Goal: Information Seeking & Learning: Find specific fact

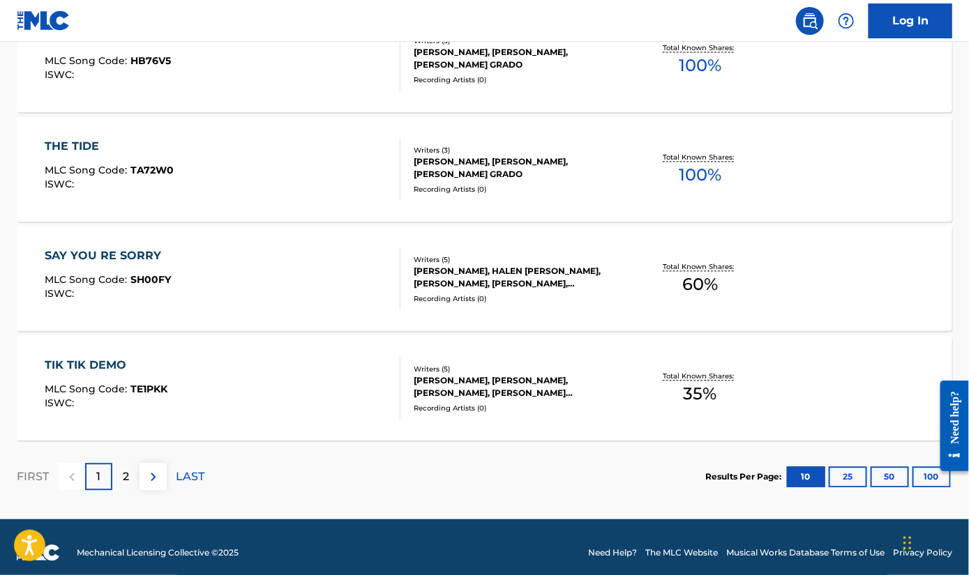
scroll to position [1131, 0]
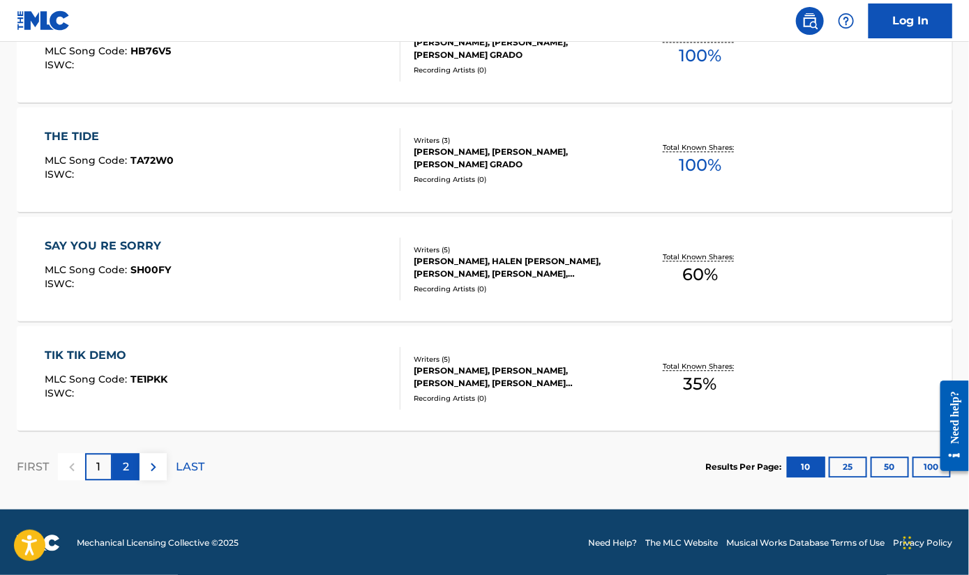
click at [119, 470] on div "2" at bounding box center [125, 466] width 27 height 27
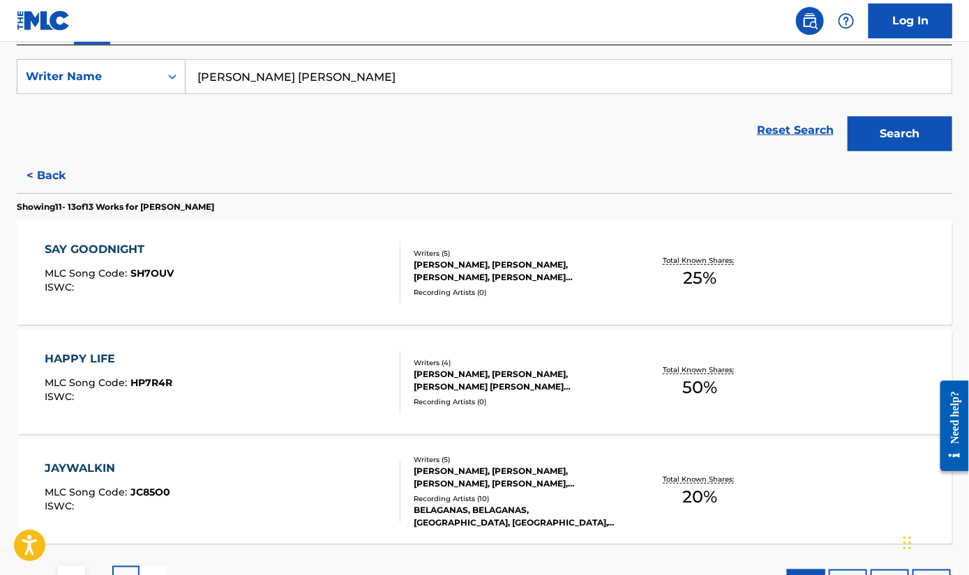
scroll to position [0, 0]
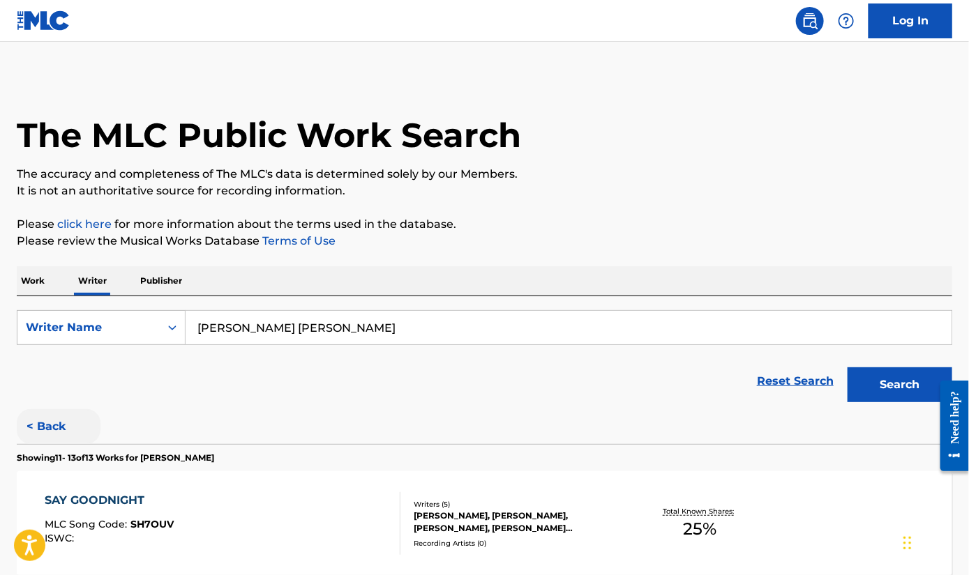
click at [45, 428] on button "< Back" at bounding box center [59, 426] width 84 height 35
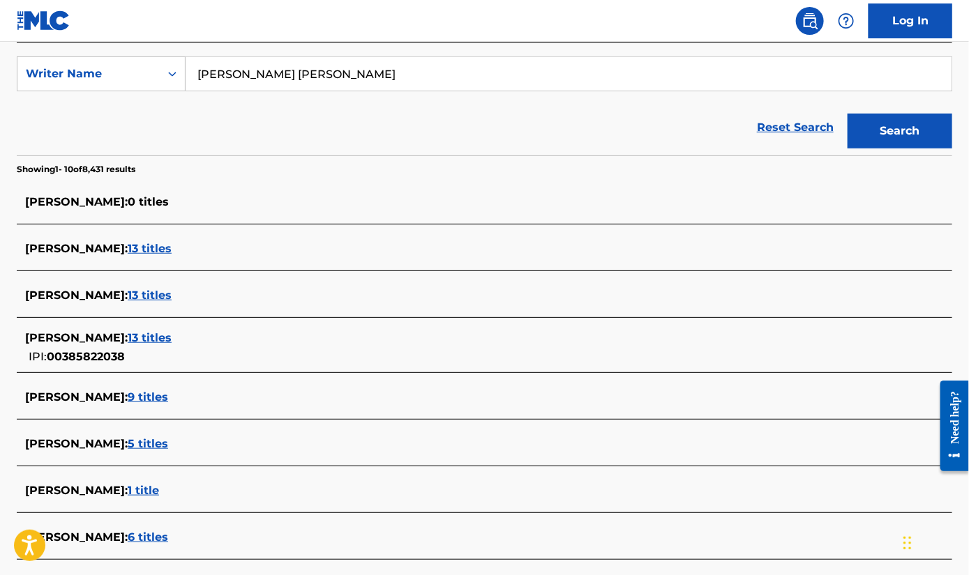
scroll to position [279, 0]
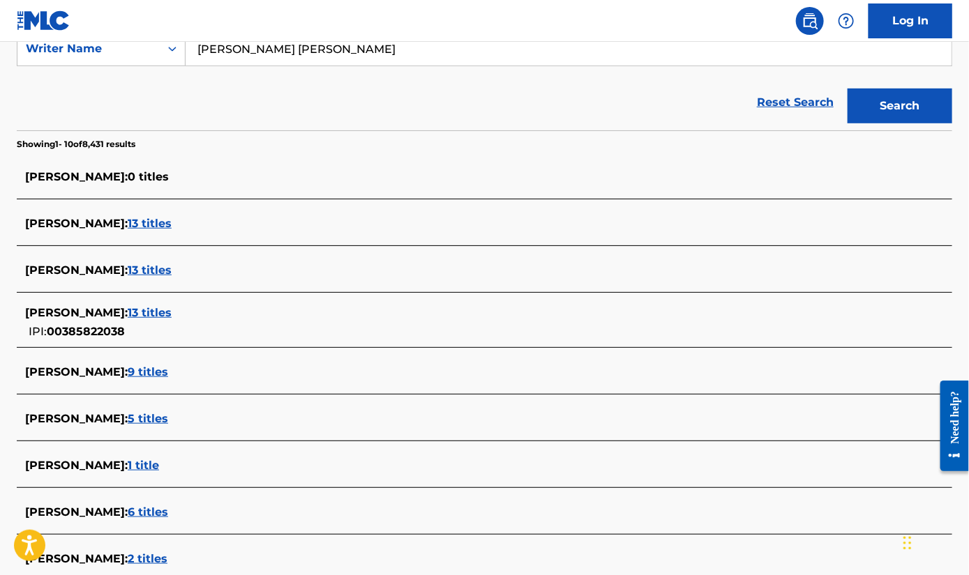
click at [151, 418] on span "5 titles" at bounding box center [148, 418] width 40 height 13
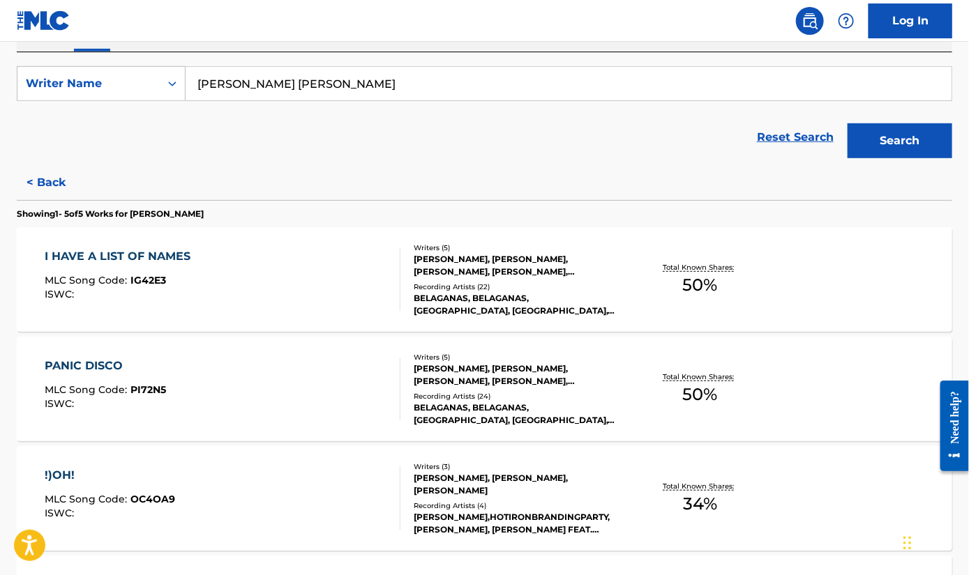
scroll to position [229, 0]
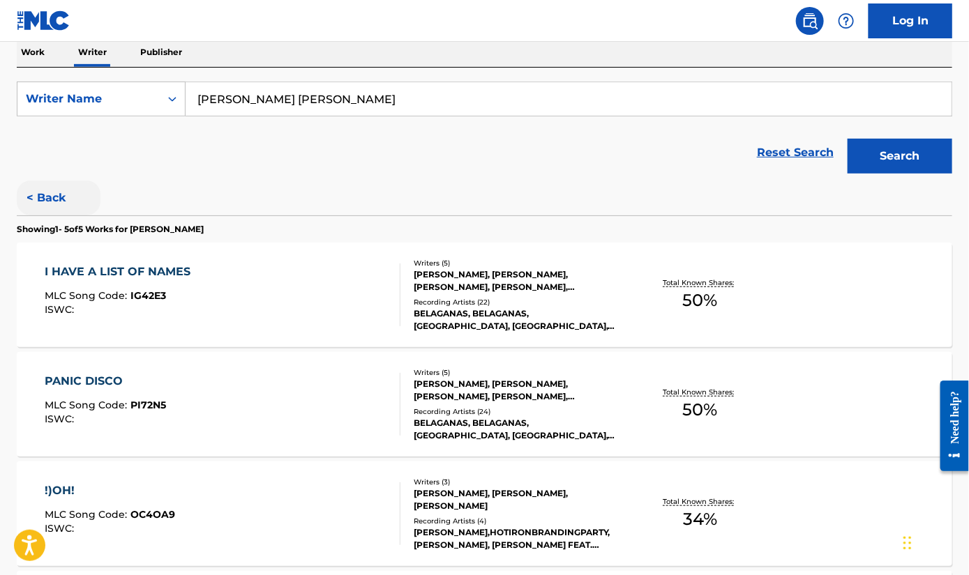
click at [38, 199] on button "< Back" at bounding box center [59, 198] width 84 height 35
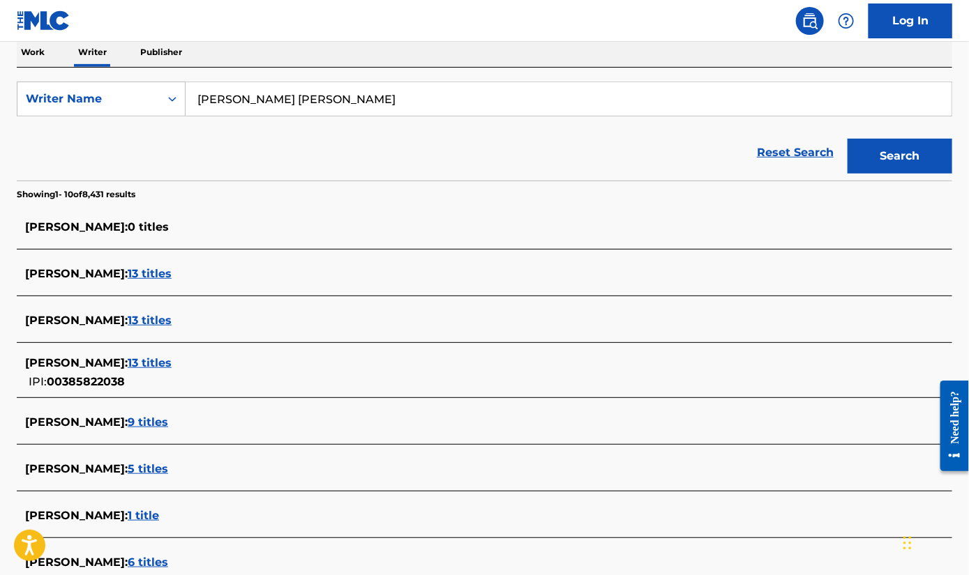
click at [315, 106] on input "ethan ramon shanker" at bounding box center [569, 98] width 766 height 33
drag, startPoint x: 330, startPoint y: 103, endPoint x: 199, endPoint y: 89, distance: 131.9
click at [199, 89] on input "ethan ramon shanker" at bounding box center [569, 98] width 766 height 33
paste input "Austin Parker Jones"
type input "Austin Parker Jones"
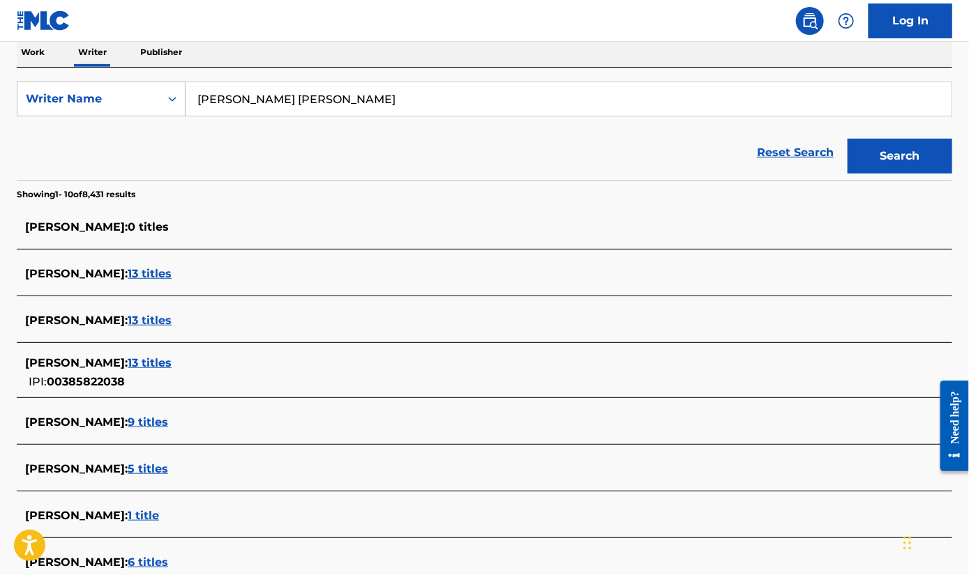
click at [847, 139] on button "Search" at bounding box center [899, 156] width 105 height 35
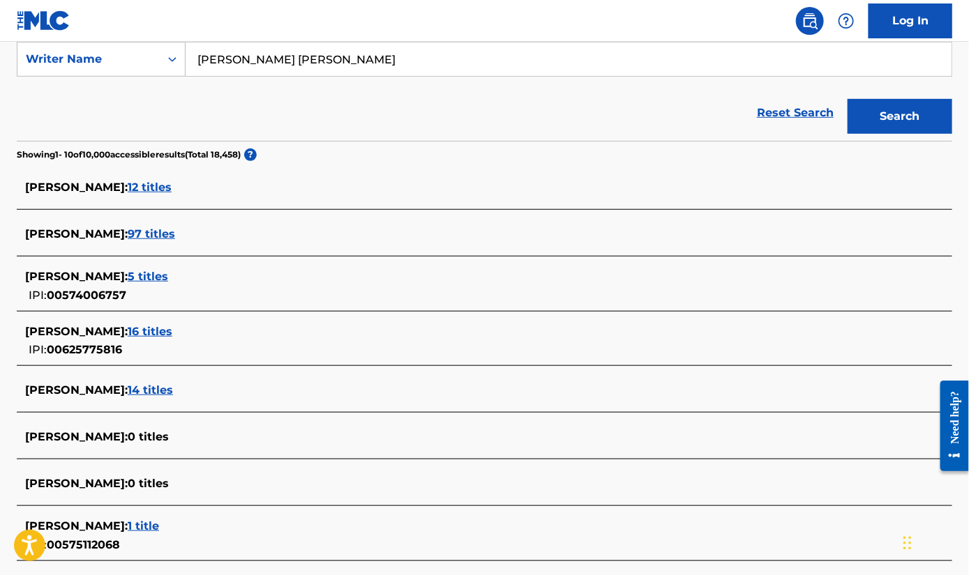
scroll to position [279, 0]
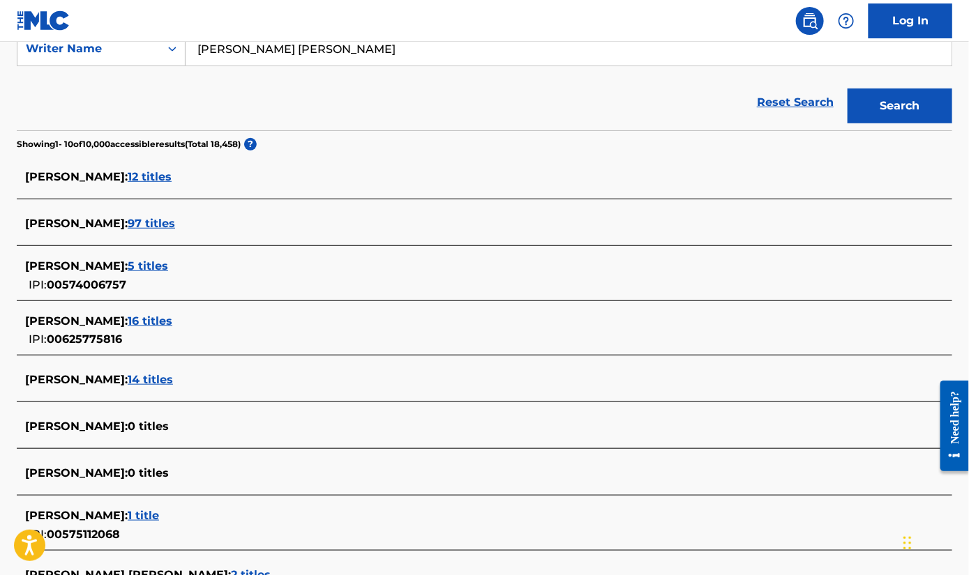
click at [133, 176] on span "12 titles" at bounding box center [150, 176] width 44 height 13
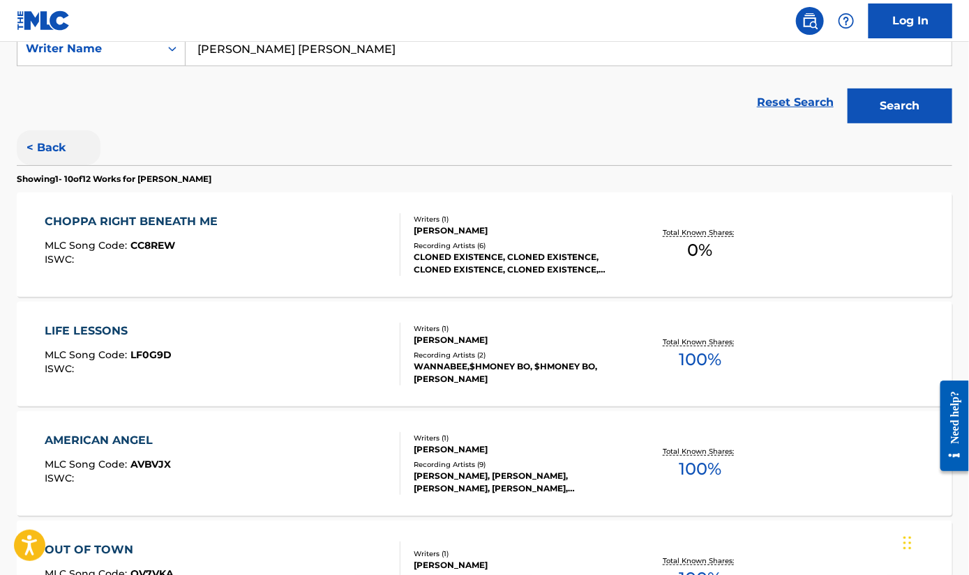
click at [45, 149] on button "< Back" at bounding box center [59, 147] width 84 height 35
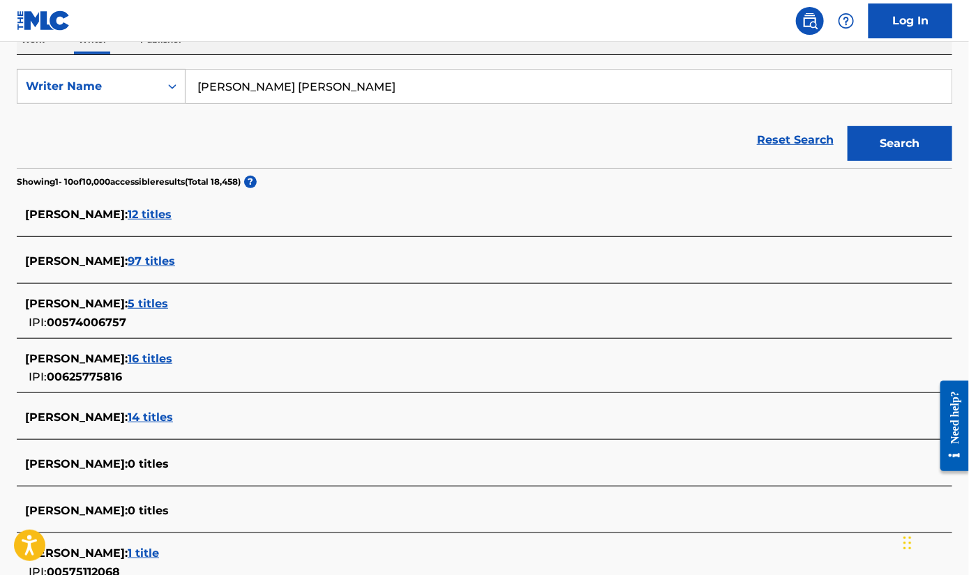
scroll to position [209, 0]
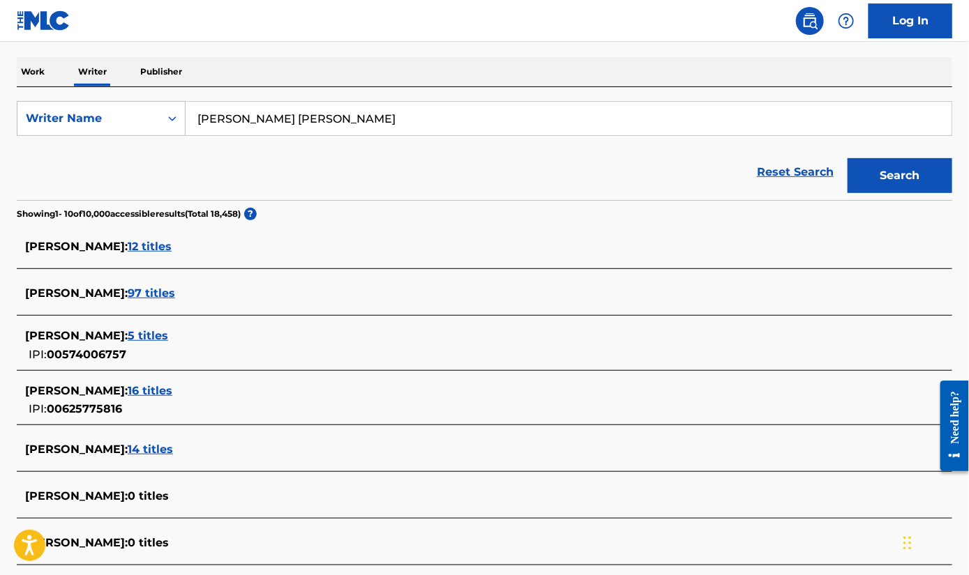
click at [128, 295] on span "97 titles" at bounding box center [151, 293] width 47 height 13
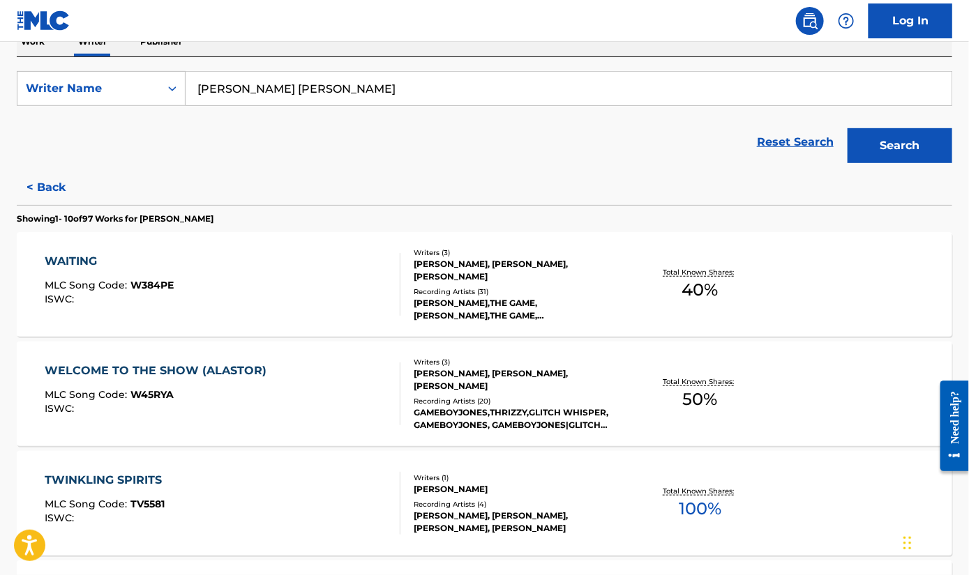
scroll to position [15, 0]
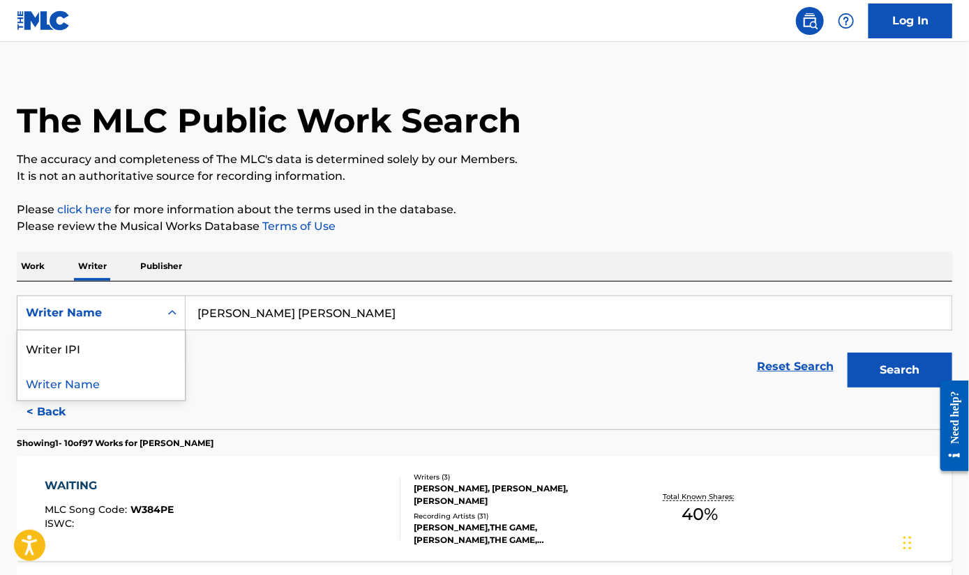
click at [172, 312] on icon "Search Form" at bounding box center [172, 313] width 14 height 14
click at [139, 345] on div "Writer IPI" at bounding box center [100, 348] width 167 height 35
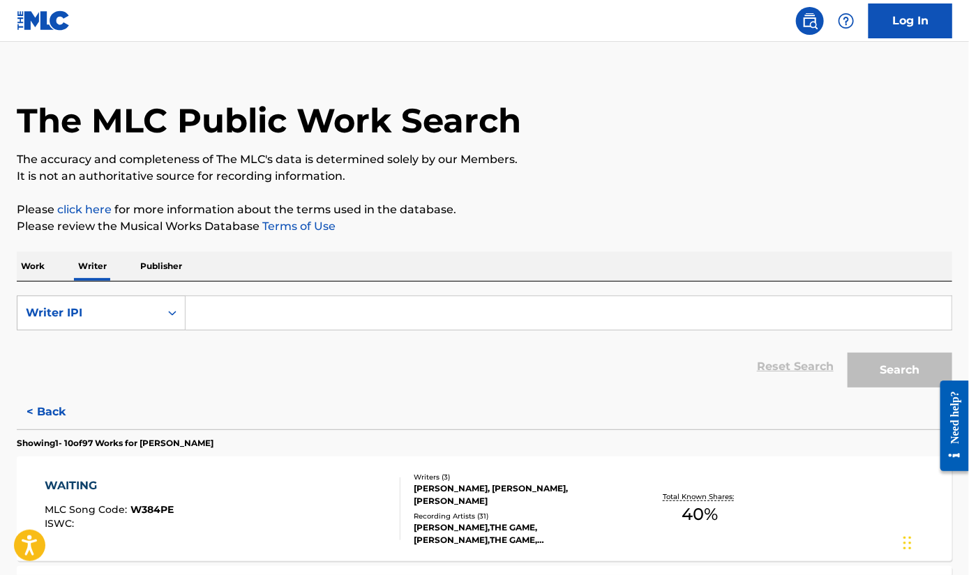
click at [194, 312] on input "Search Form" at bounding box center [569, 312] width 766 height 33
paste input "IPI# 623196357"
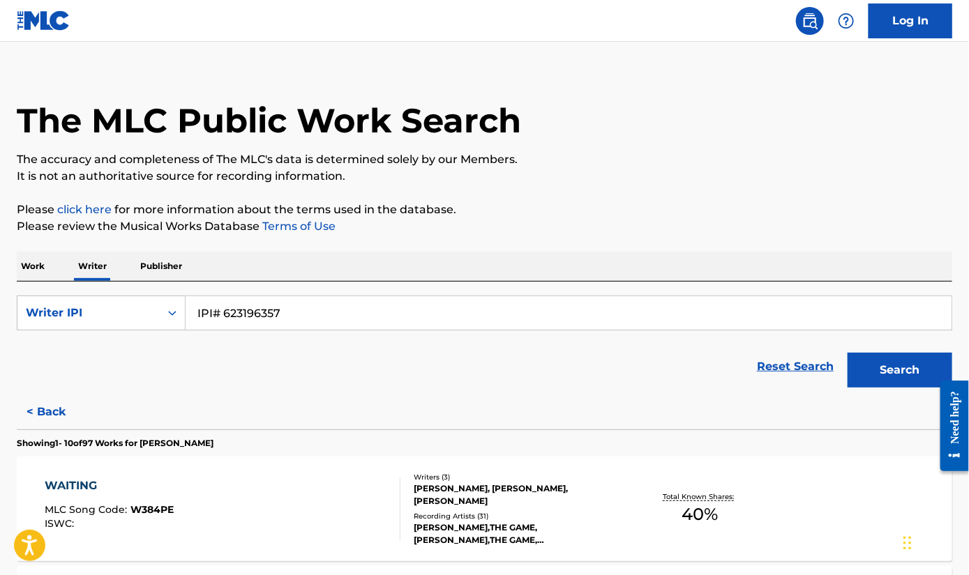
click at [847, 353] on button "Search" at bounding box center [899, 370] width 105 height 35
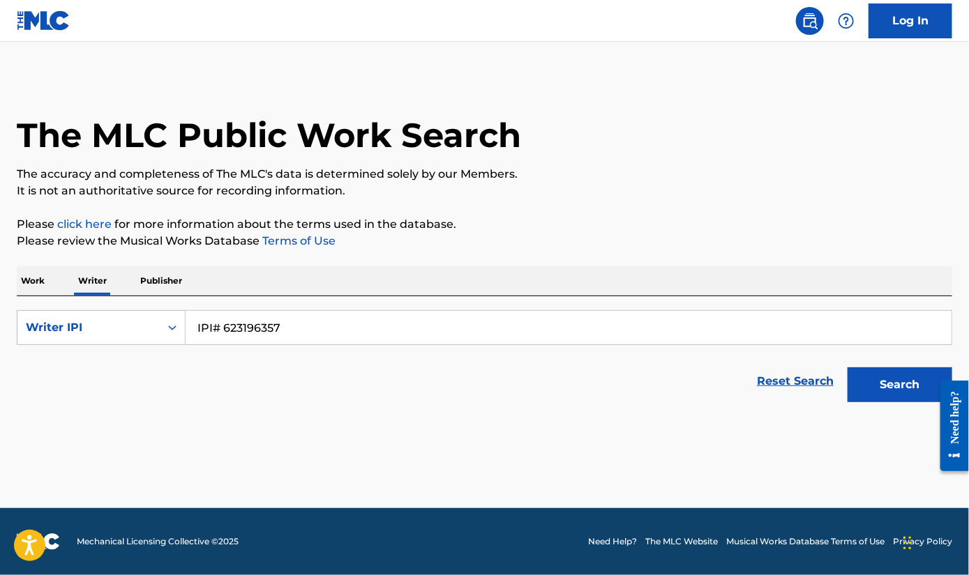
drag, startPoint x: 222, startPoint y: 328, endPoint x: 188, endPoint y: 329, distance: 34.2
click at [188, 329] on input "IPI# 623196357" at bounding box center [569, 327] width 766 height 33
type input "623196357"
click at [886, 387] on button "Search" at bounding box center [899, 385] width 105 height 35
click at [881, 383] on button "Search" at bounding box center [899, 385] width 105 height 35
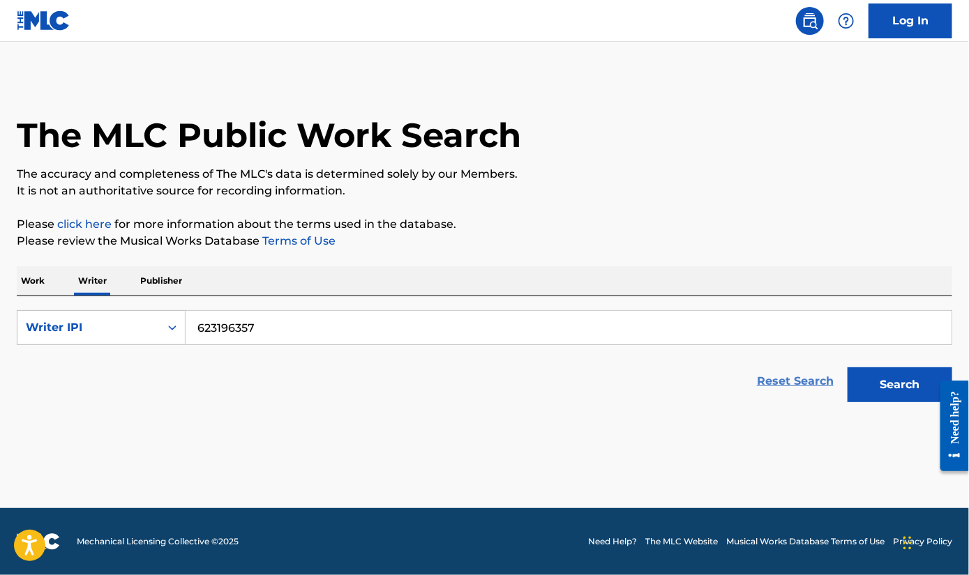
click at [810, 379] on link "Reset Search" at bounding box center [795, 381] width 91 height 31
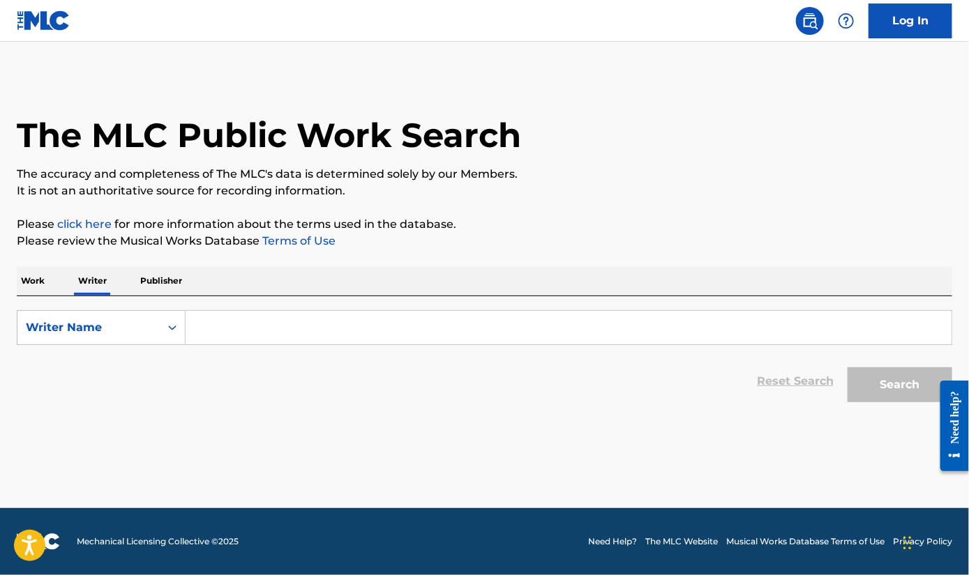
click at [225, 324] on input "Search Form" at bounding box center [569, 327] width 766 height 33
paste input "IPI# 623196357"
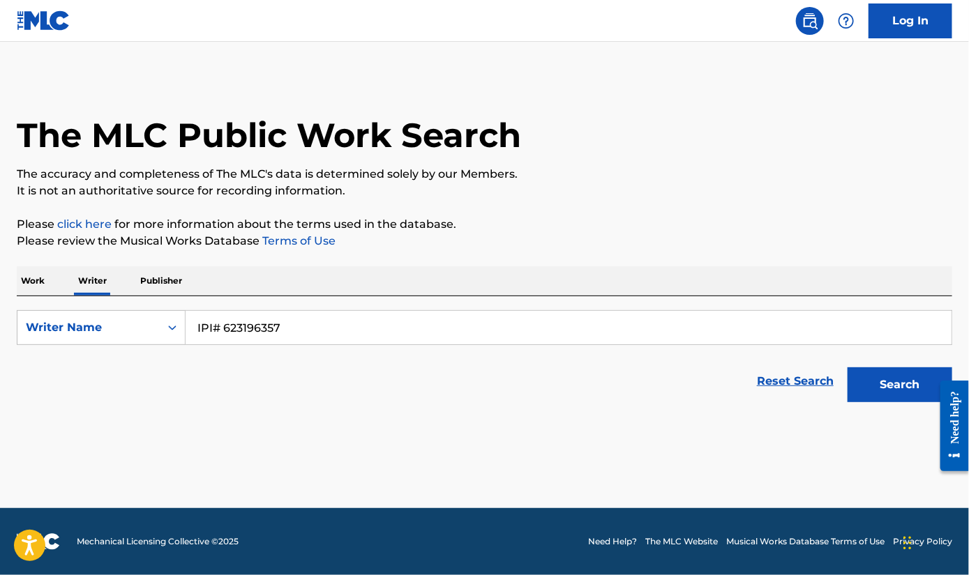
click at [847, 368] on button "Search" at bounding box center [899, 385] width 105 height 35
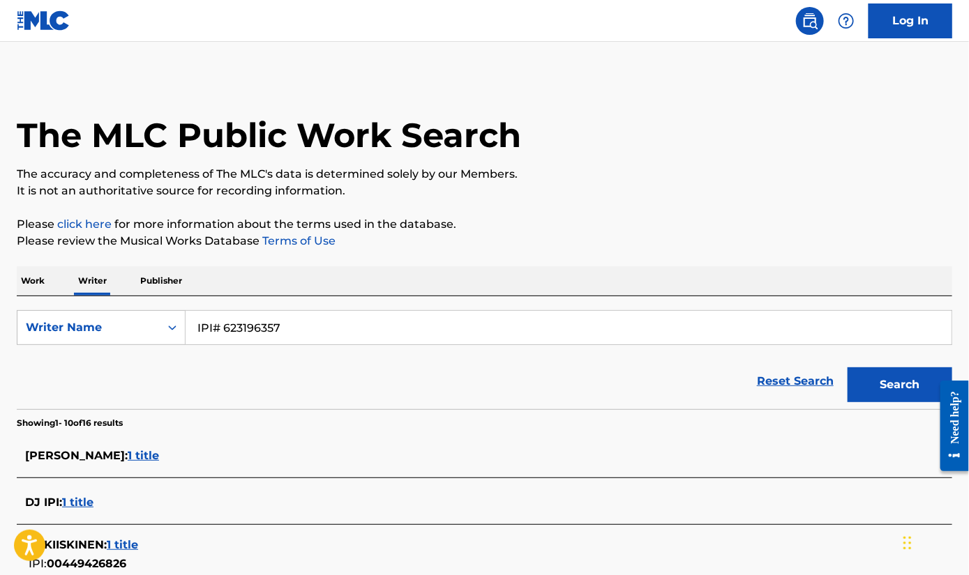
click at [225, 328] on input "IPI# 623196357" at bounding box center [569, 327] width 766 height 33
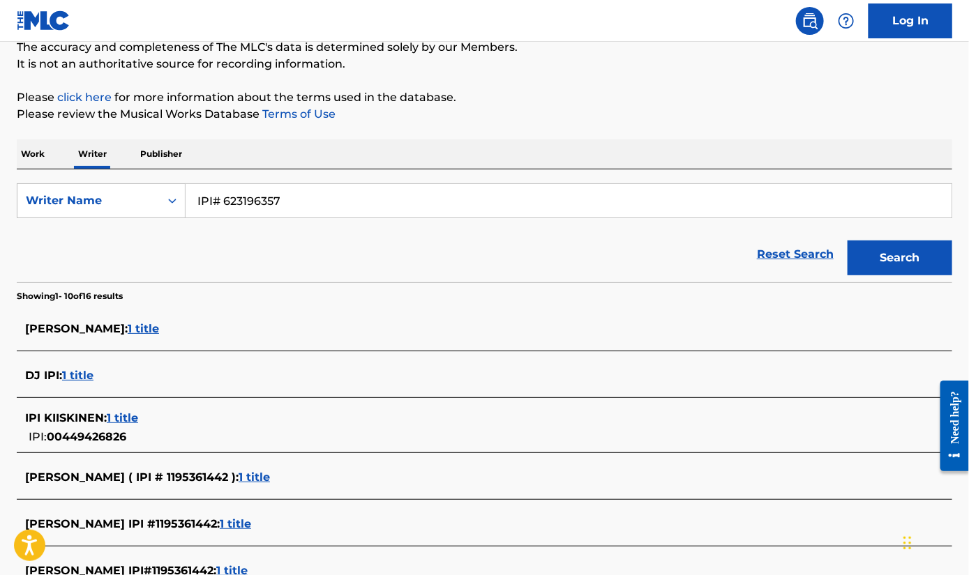
scroll to position [139, 0]
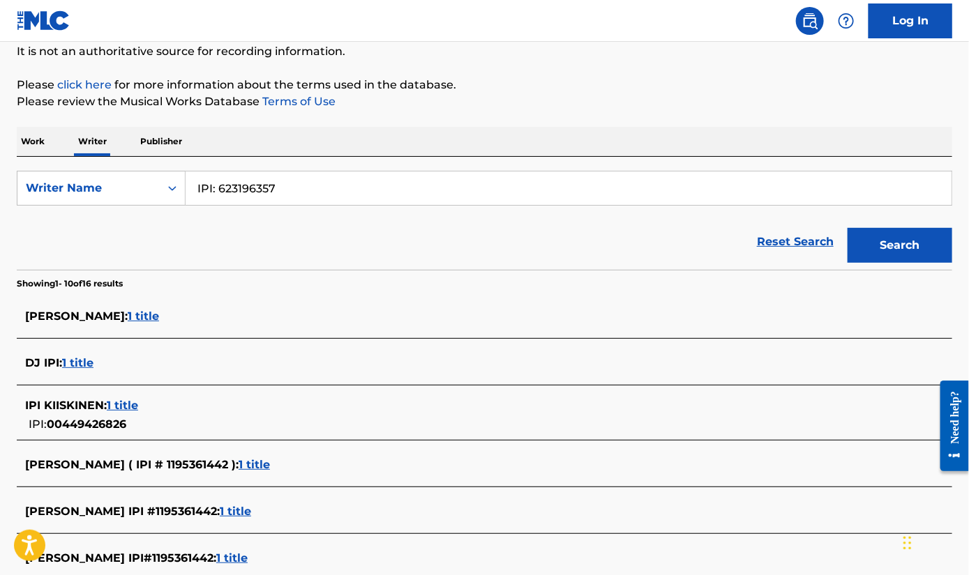
type input "IPI: 623196357"
click at [847, 228] on button "Search" at bounding box center [899, 245] width 105 height 35
drag, startPoint x: 312, startPoint y: 192, endPoint x: 187, endPoint y: 202, distance: 125.2
click at [187, 202] on input "IPI: 623196357" at bounding box center [569, 188] width 766 height 33
type input "Austin Parker Jones"
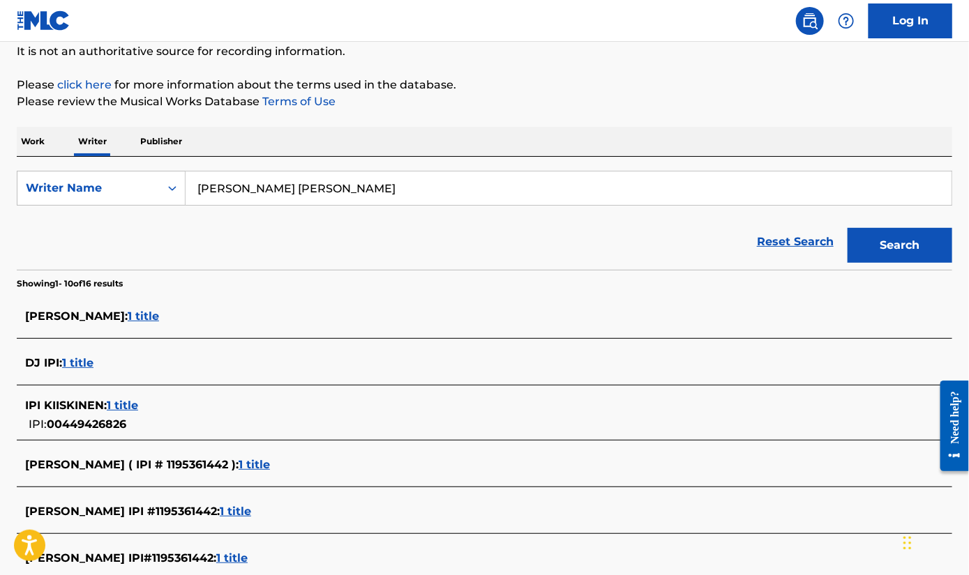
click at [847, 228] on button "Search" at bounding box center [899, 245] width 105 height 35
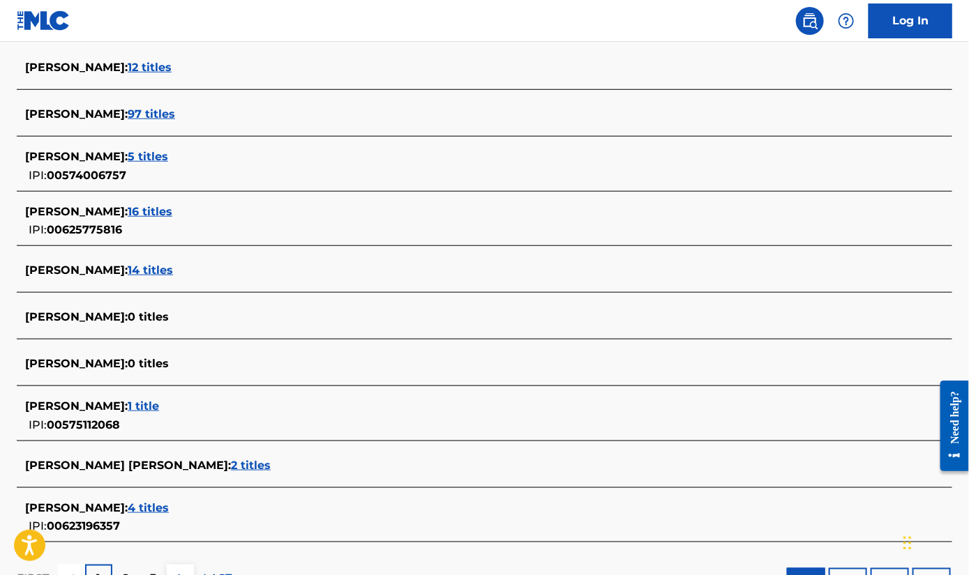
scroll to position [418, 0]
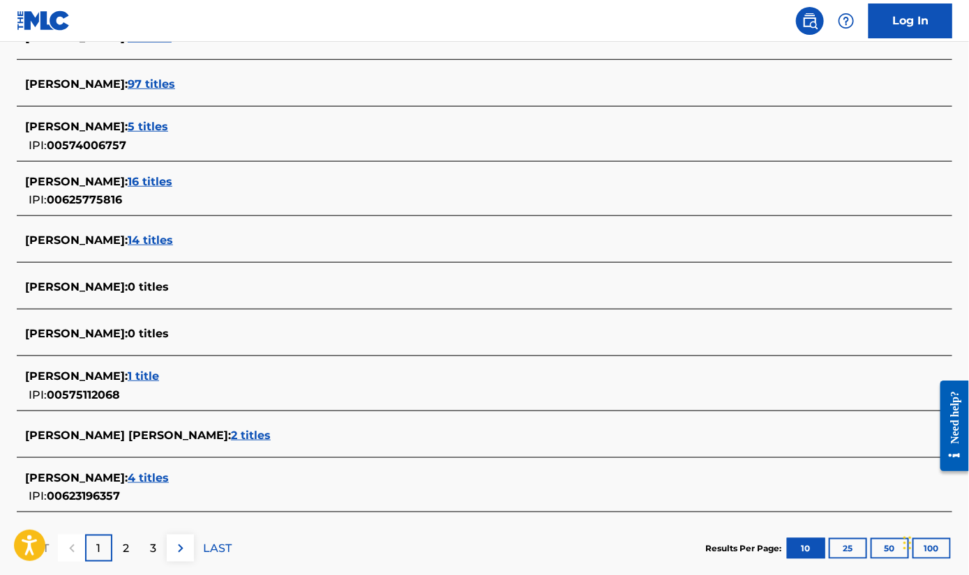
click at [139, 182] on span "16 titles" at bounding box center [150, 181] width 45 height 13
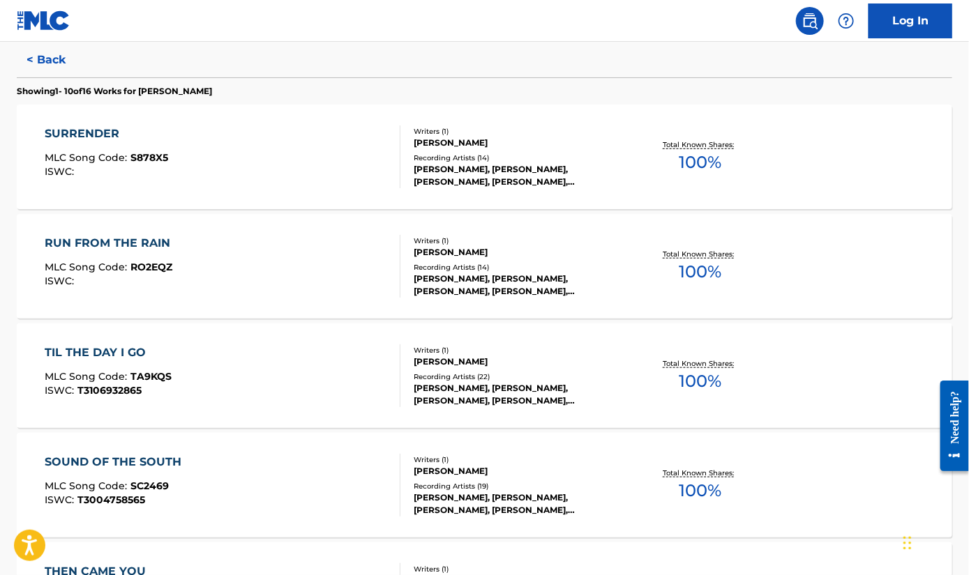
scroll to position [349, 0]
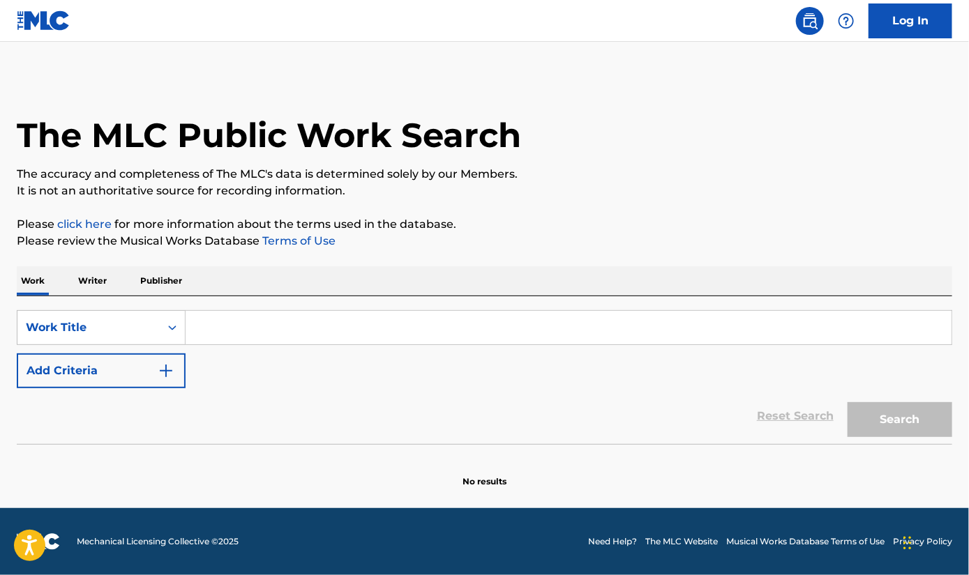
click at [86, 281] on p "Writer" at bounding box center [92, 280] width 37 height 29
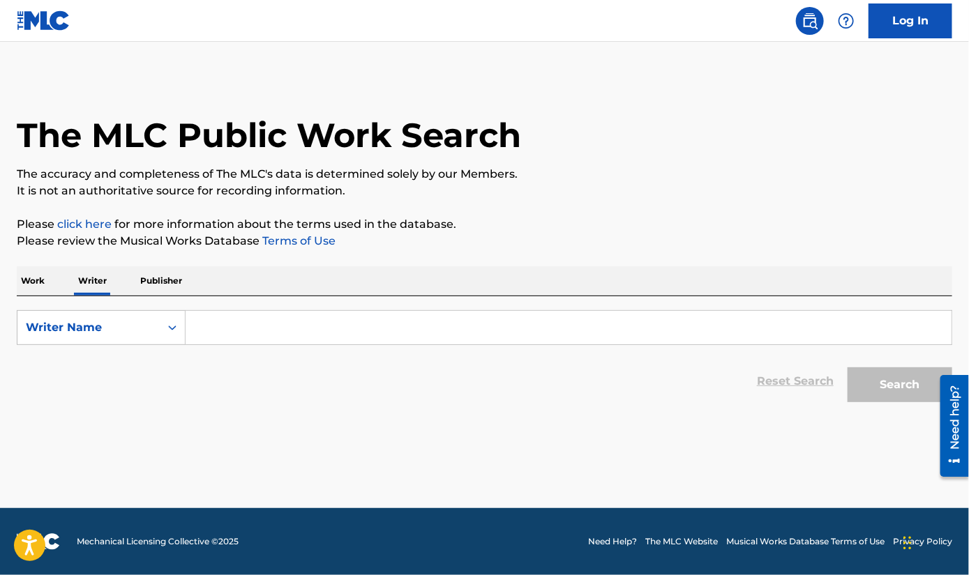
click at [234, 333] on input "Search Form" at bounding box center [569, 327] width 766 height 33
paste input "Seth Andrew Michael Smades"
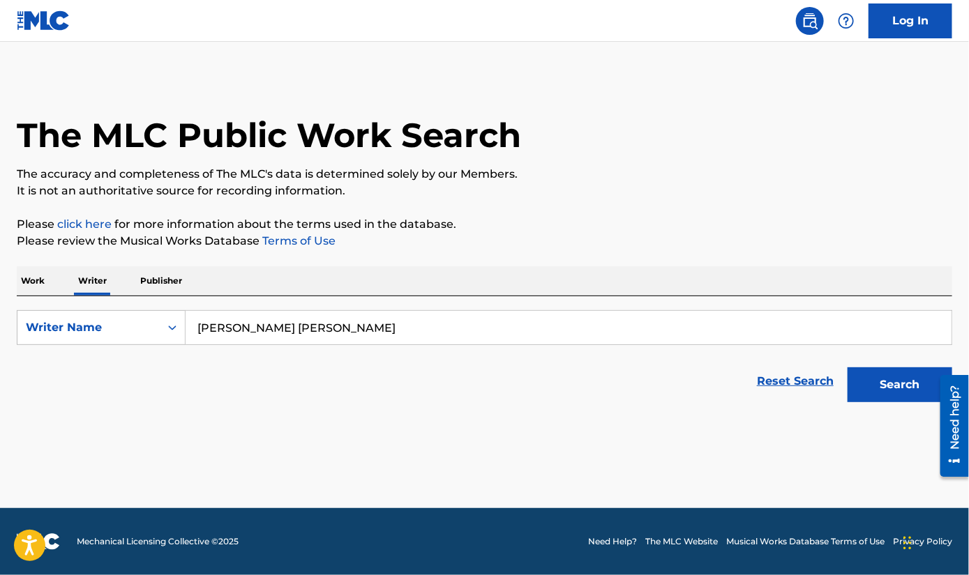
type input "Seth Andrew Michael Smades"
click at [847, 368] on button "Search" at bounding box center [899, 385] width 105 height 35
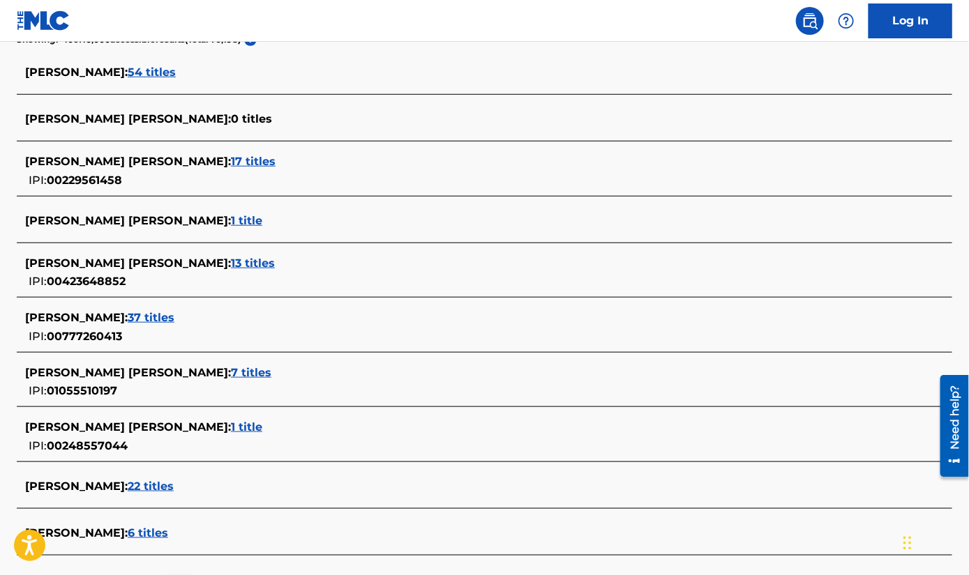
scroll to position [418, 0]
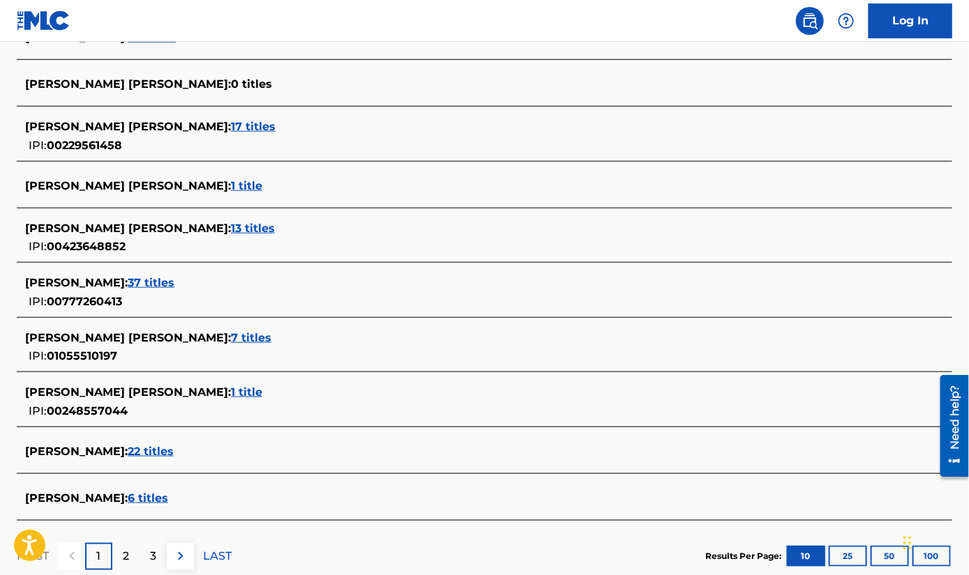
click at [248, 338] on span "7 titles" at bounding box center [251, 337] width 40 height 13
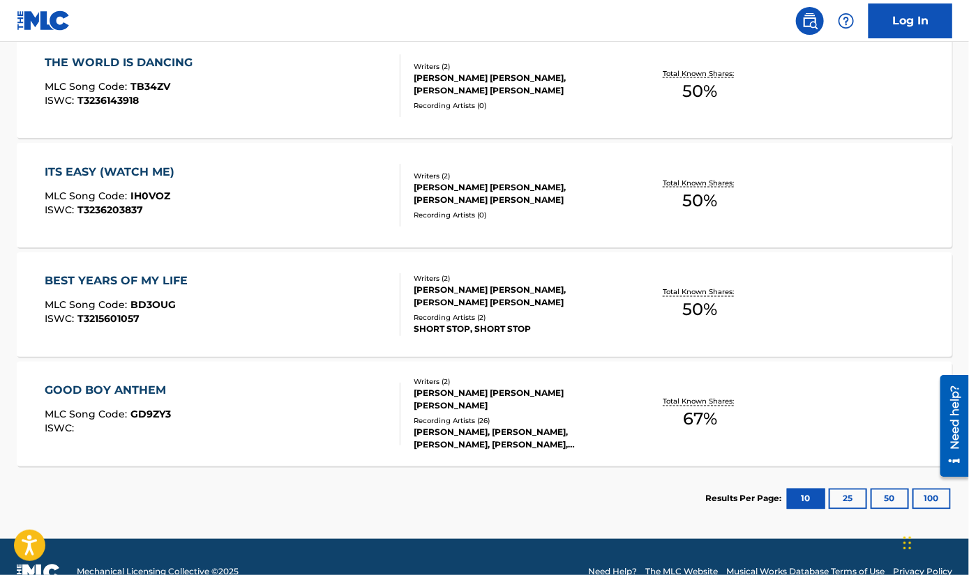
scroll to position [767, 0]
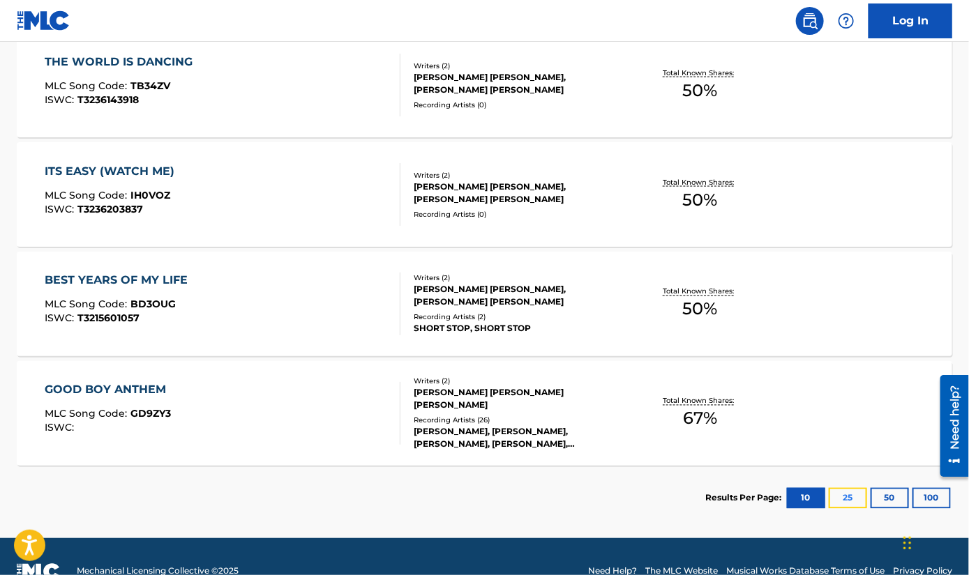
click at [847, 500] on button "25" at bounding box center [848, 498] width 38 height 21
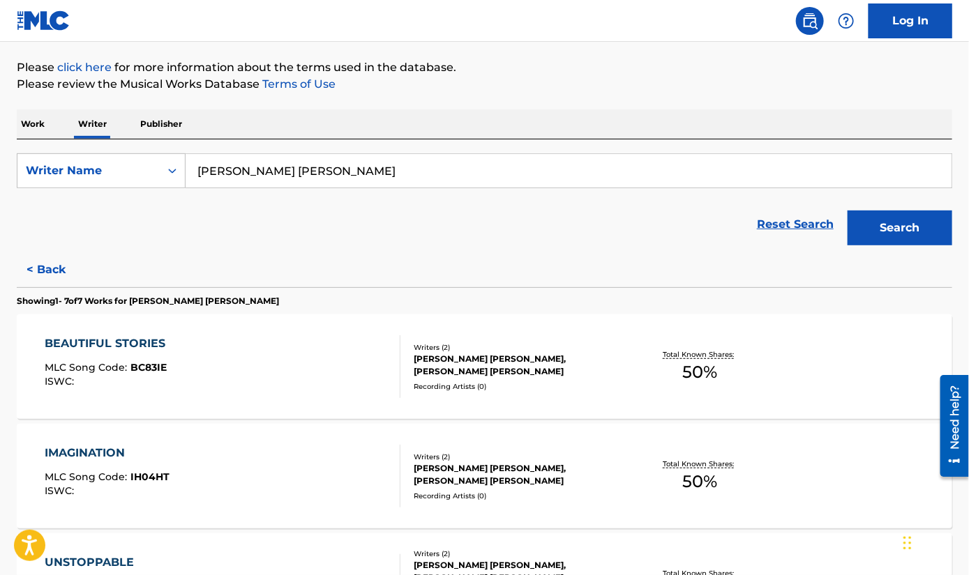
scroll to position [0, 0]
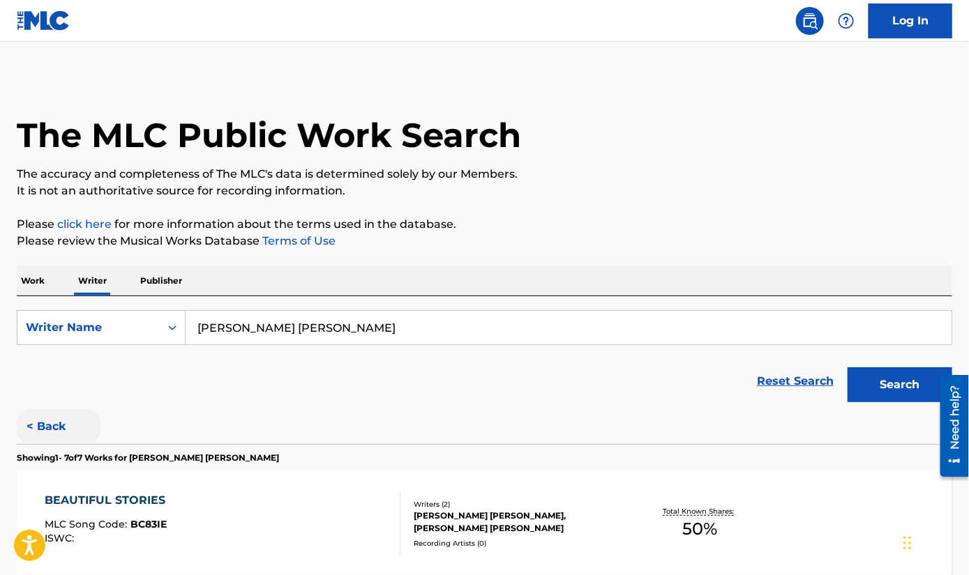
click at [38, 429] on button "< Back" at bounding box center [59, 426] width 84 height 35
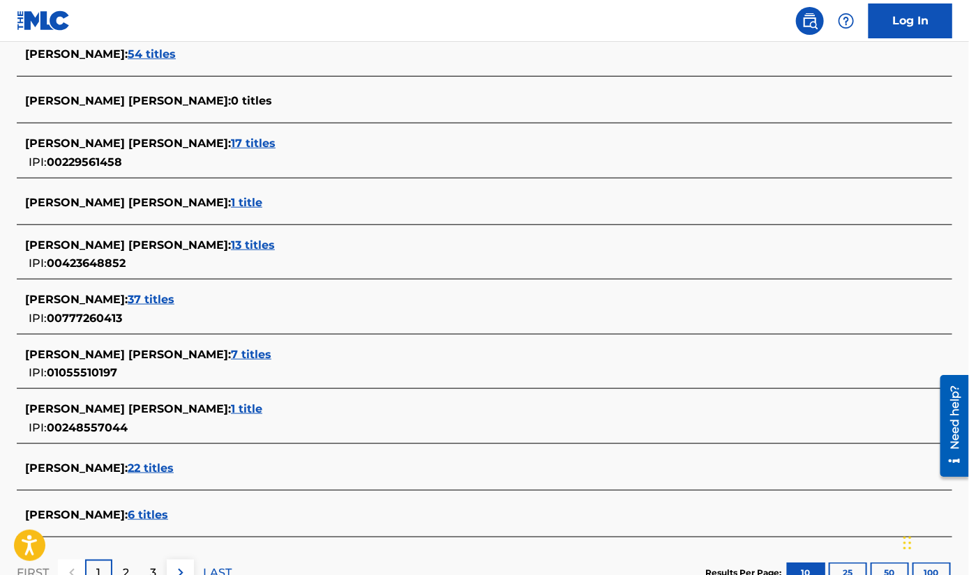
scroll to position [418, 0]
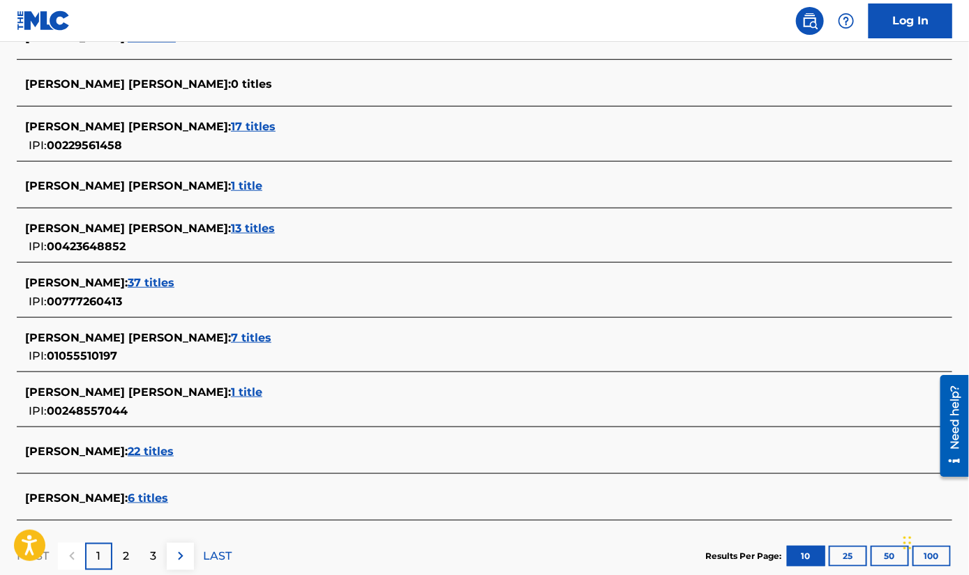
click at [138, 453] on span "22 titles" at bounding box center [151, 451] width 46 height 13
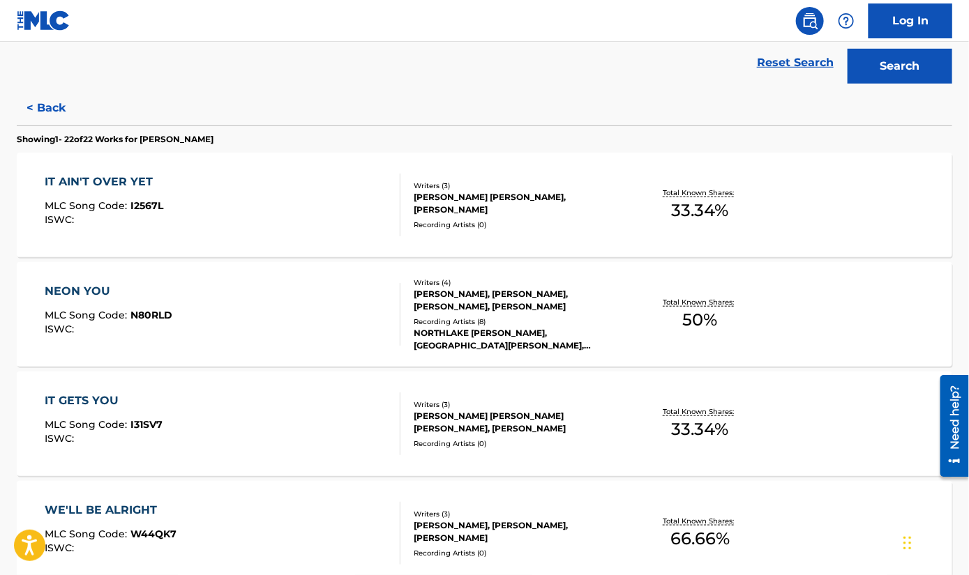
scroll to position [349, 0]
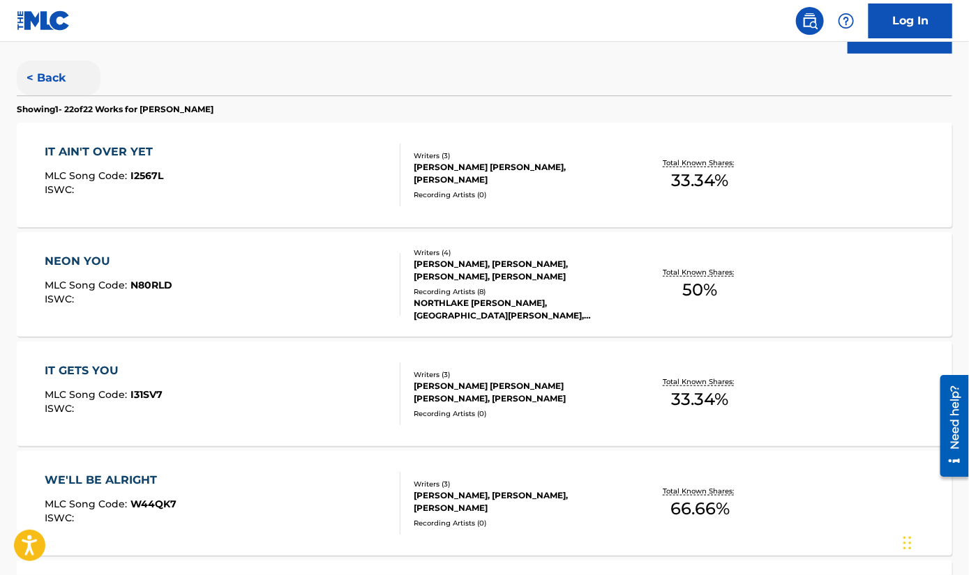
click at [45, 79] on button "< Back" at bounding box center [59, 78] width 84 height 35
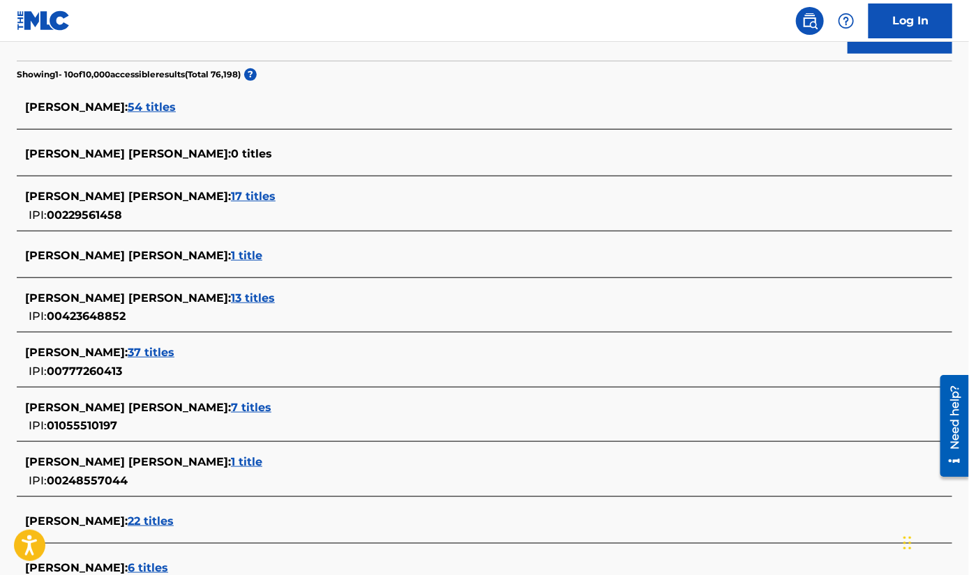
click at [144, 352] on span "37 titles" at bounding box center [151, 352] width 47 height 13
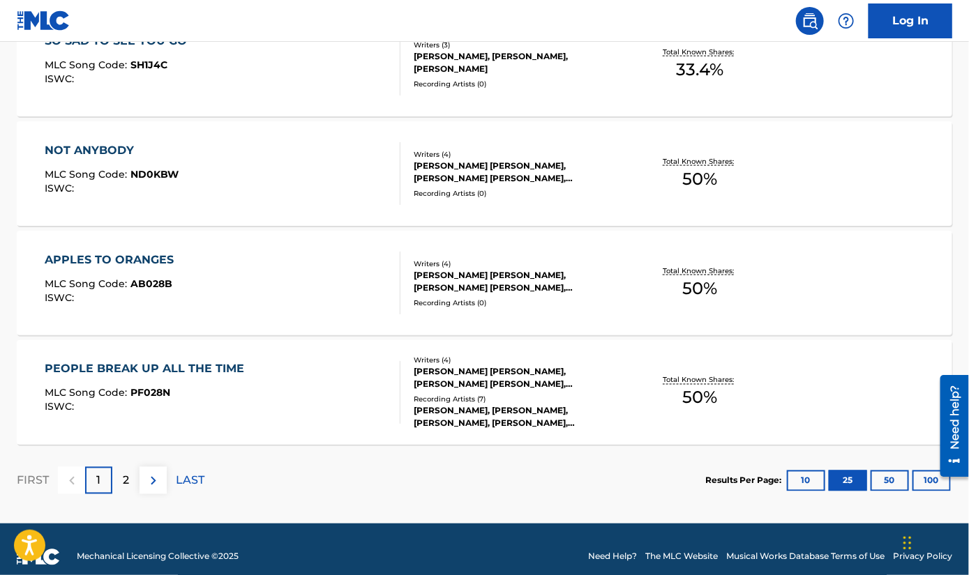
scroll to position [2774, 0]
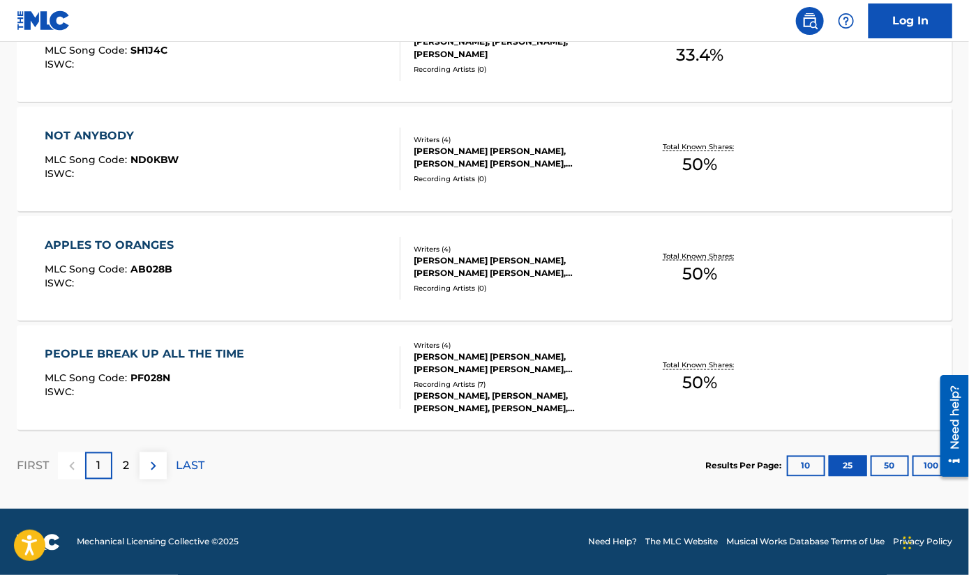
click at [165, 243] on div "APPLES TO ORANGES" at bounding box center [113, 245] width 136 height 17
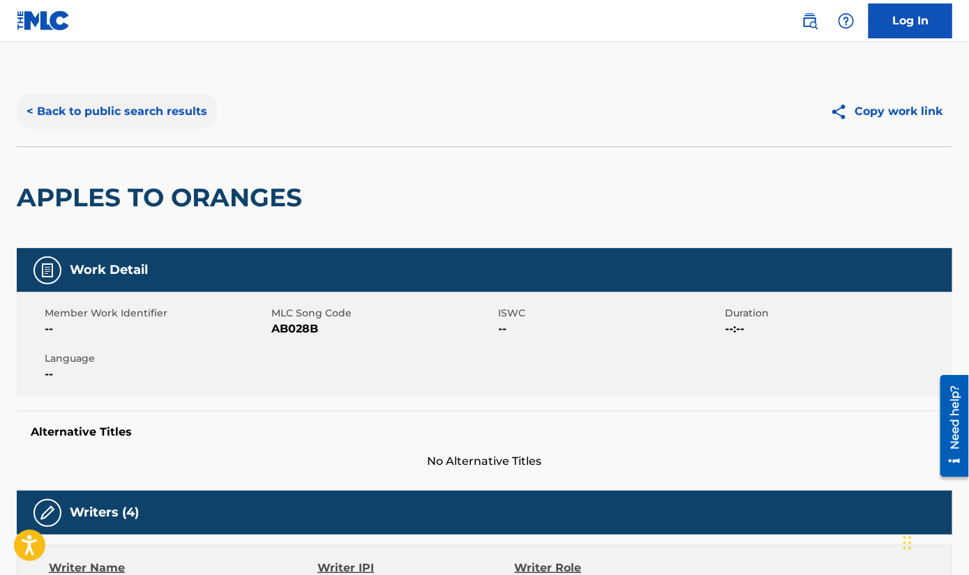
click at [58, 110] on button "< Back to public search results" at bounding box center [117, 111] width 200 height 35
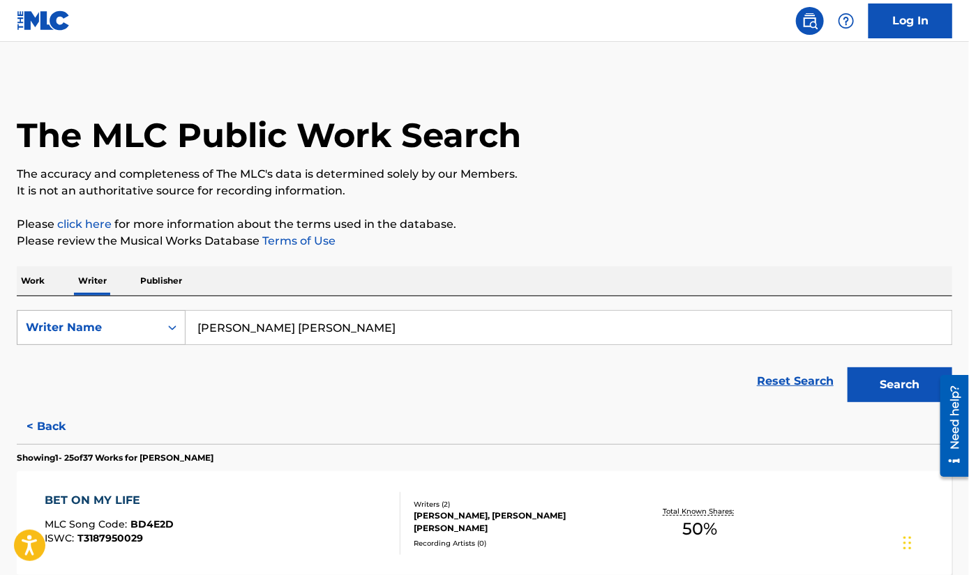
drag, startPoint x: 384, startPoint y: 330, endPoint x: 153, endPoint y: 342, distance: 231.2
click at [153, 342] on div "SearchWithCriteriaf04649d4-f214-4ff3-84da-7e531526e9a2 Writer Name Seth Andrew …" at bounding box center [484, 327] width 935 height 35
type input "[PERSON_NAME] [PERSON_NAME]"
click at [886, 386] on button "Search" at bounding box center [899, 385] width 105 height 35
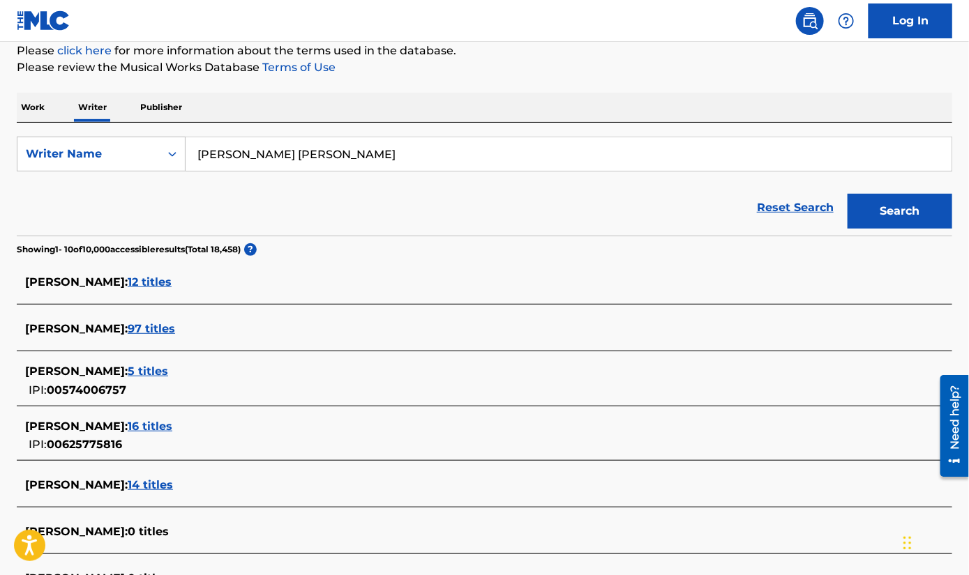
scroll to position [209, 0]
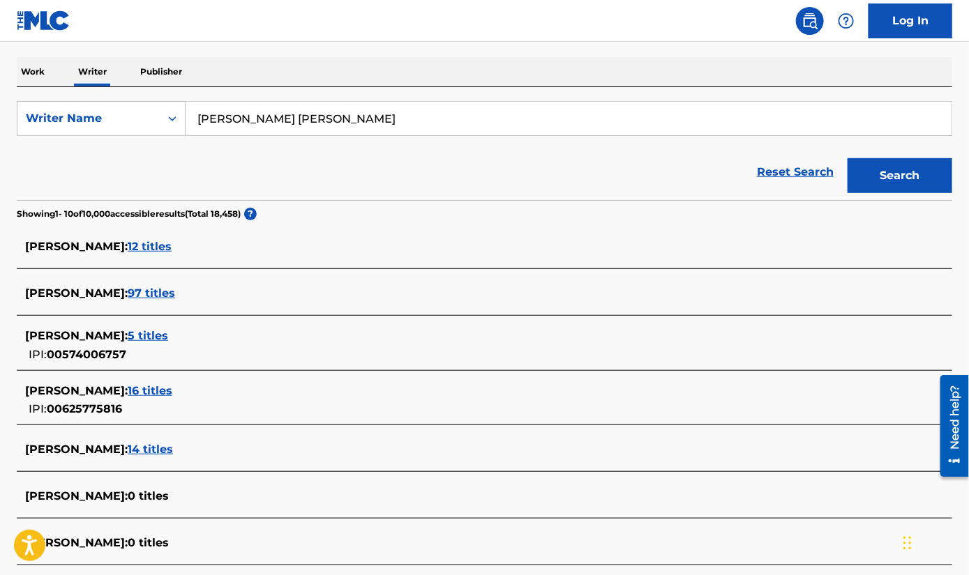
click at [88, 242] on span "JONES AUSTIN :" at bounding box center [76, 246] width 103 height 13
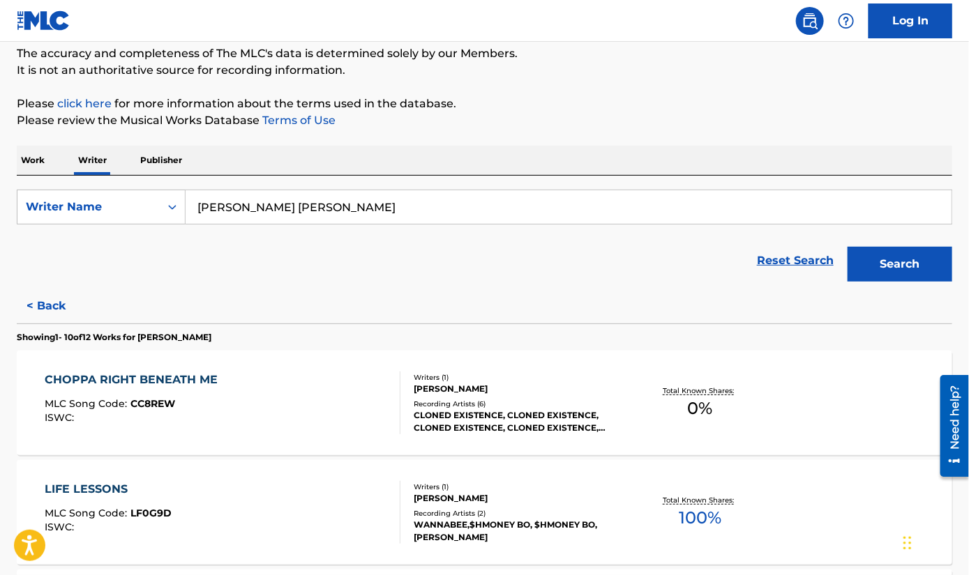
scroll to position [0, 0]
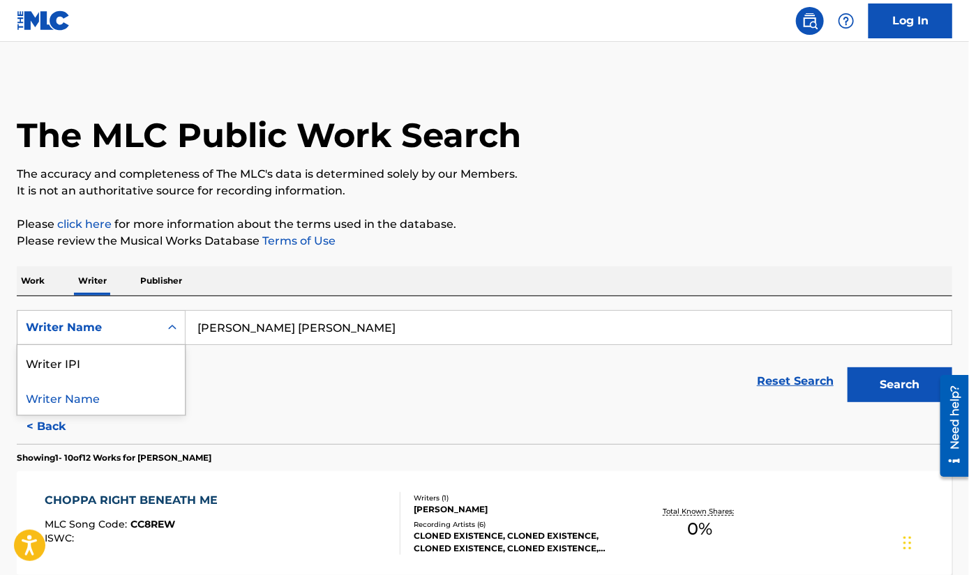
click at [176, 333] on icon "Search Form" at bounding box center [172, 328] width 14 height 14
click at [24, 285] on p "Work" at bounding box center [33, 280] width 32 height 29
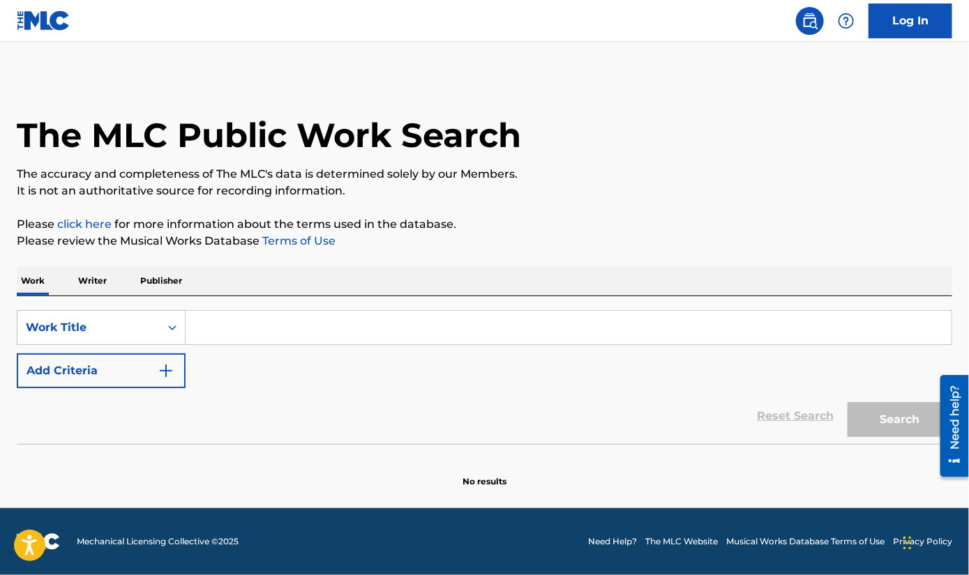
click at [206, 323] on input "Search Form" at bounding box center [569, 327] width 766 height 33
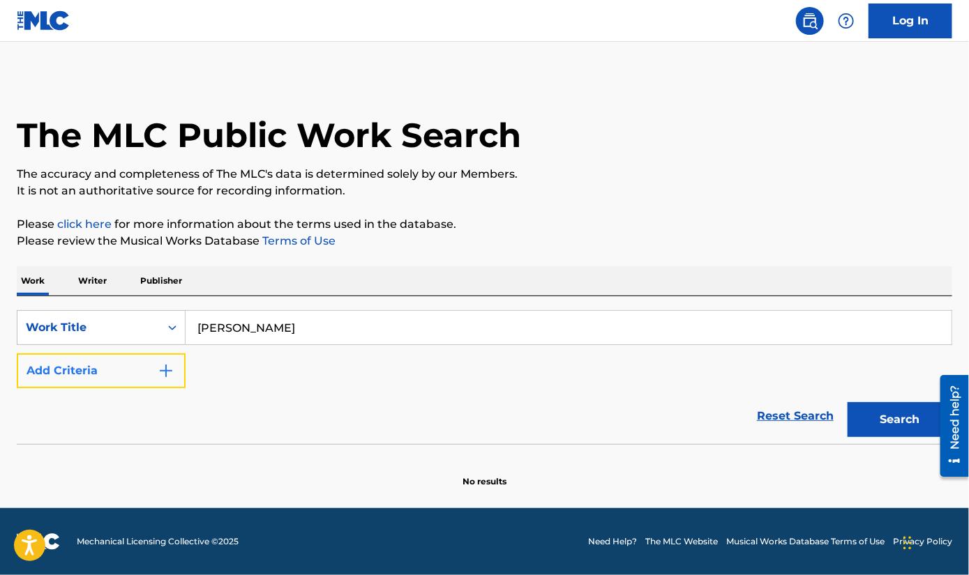
click at [164, 368] on img "Search Form" at bounding box center [166, 371] width 17 height 17
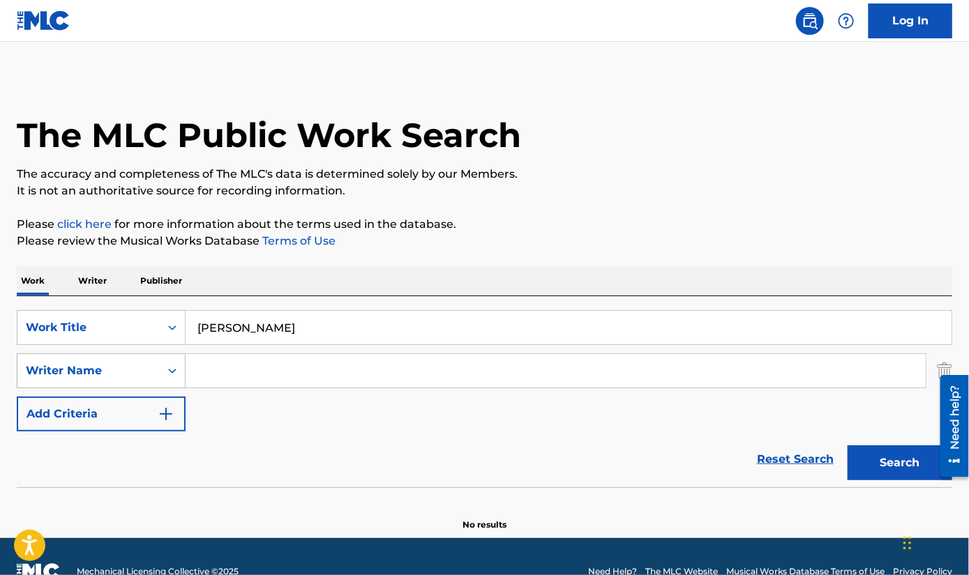
click at [169, 373] on icon "Search Form" at bounding box center [172, 371] width 14 height 14
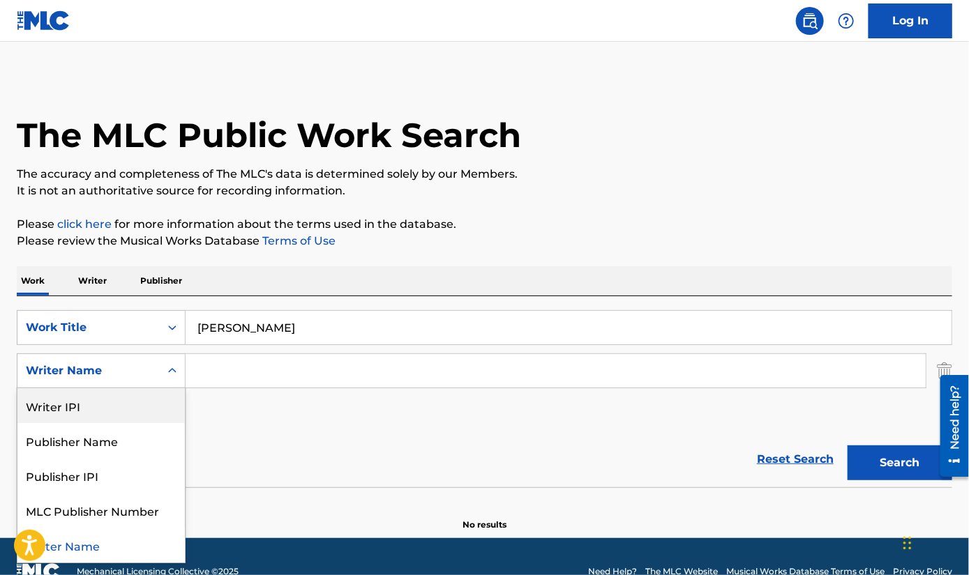
click at [518, 508] on section "No results" at bounding box center [484, 513] width 935 height 36
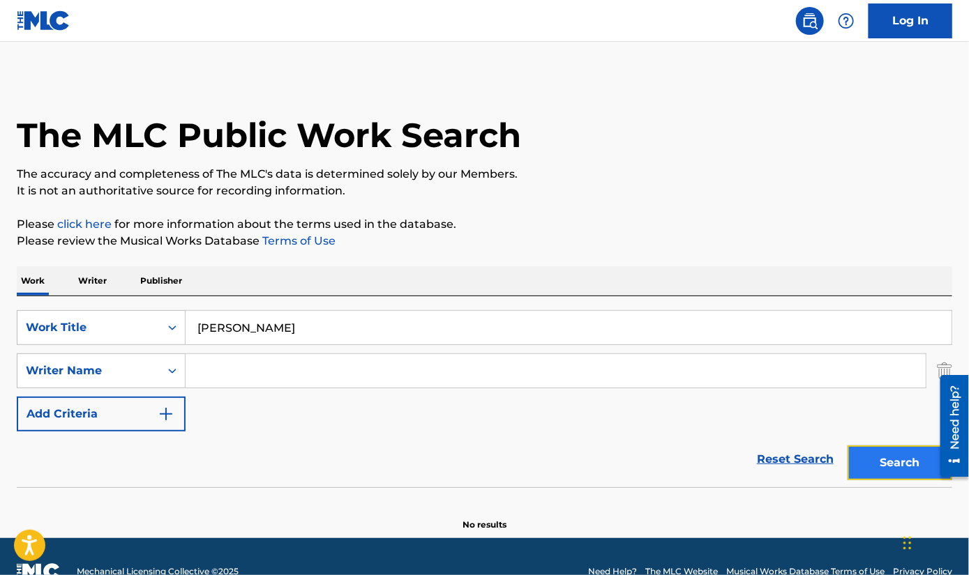
click at [879, 458] on button "Search" at bounding box center [899, 463] width 105 height 35
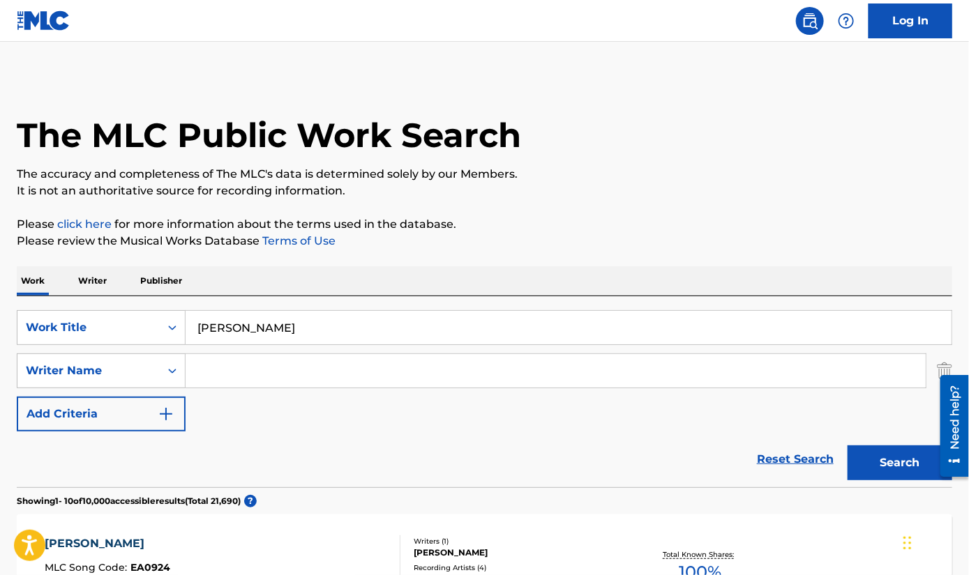
click at [204, 375] on input "Search Form" at bounding box center [556, 370] width 740 height 33
click at [169, 368] on icon "Search Form" at bounding box center [172, 371] width 14 height 14
click at [39, 282] on p "Work" at bounding box center [33, 280] width 32 height 29
click at [222, 326] on input "emma stone" at bounding box center [569, 327] width 766 height 33
drag, startPoint x: 286, startPoint y: 329, endPoint x: 183, endPoint y: 329, distance: 103.2
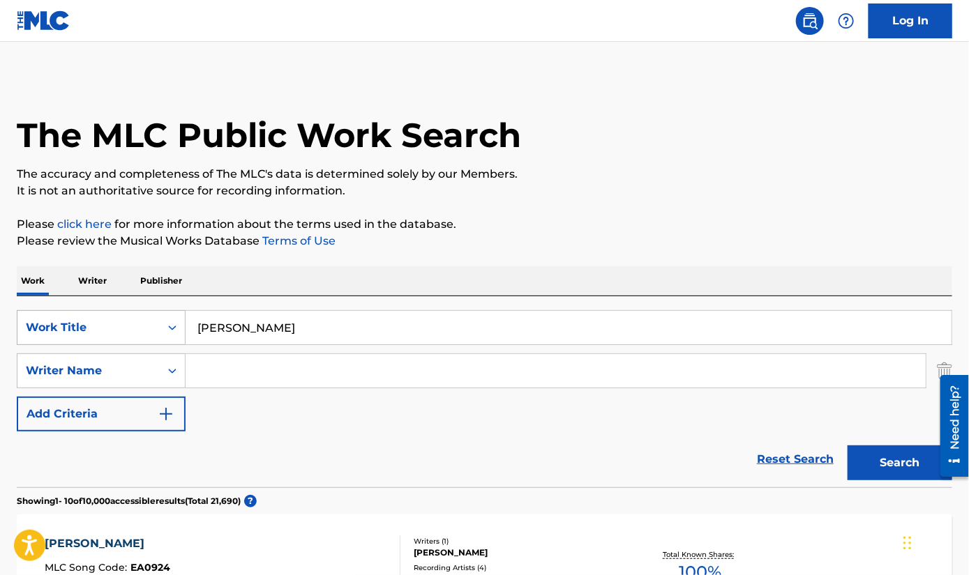
click at [183, 329] on div "SearchWithCriteriadce8d85a-35b7-4a59-9876-4e16de6e2fb6 Work Title emma stone" at bounding box center [484, 327] width 935 height 35
type input "the end of all things"
click at [847, 446] on button "Search" at bounding box center [899, 463] width 105 height 35
click at [213, 377] on input "Search Form" at bounding box center [556, 370] width 740 height 33
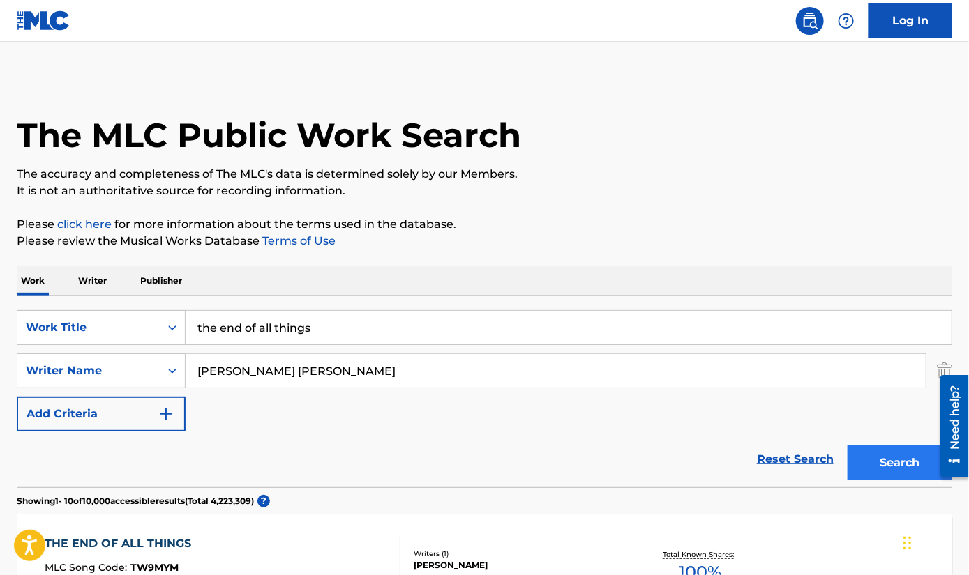
type input "austin parker jones"
click at [873, 465] on button "Search" at bounding box center [899, 463] width 105 height 35
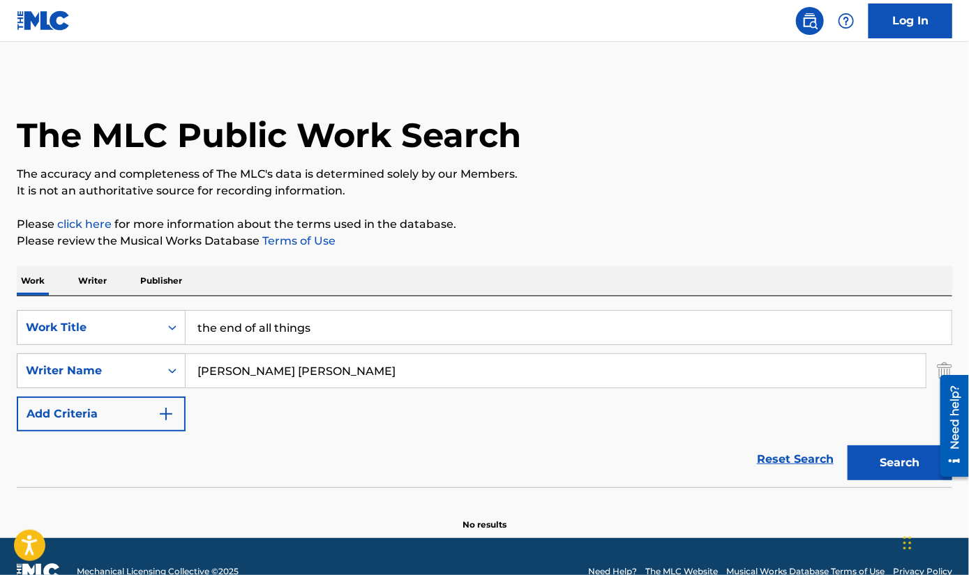
scroll to position [29, 0]
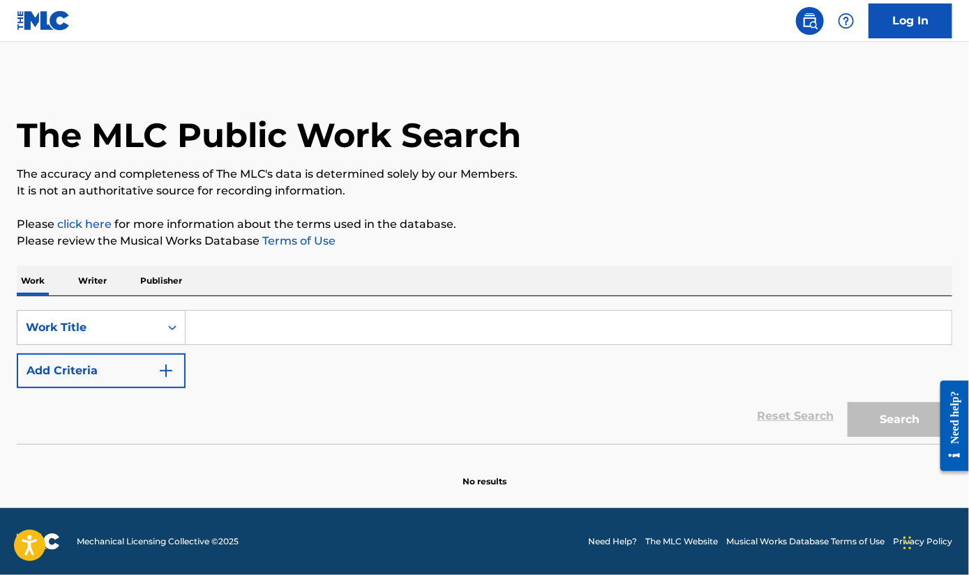
click at [91, 282] on p "Writer" at bounding box center [92, 280] width 37 height 29
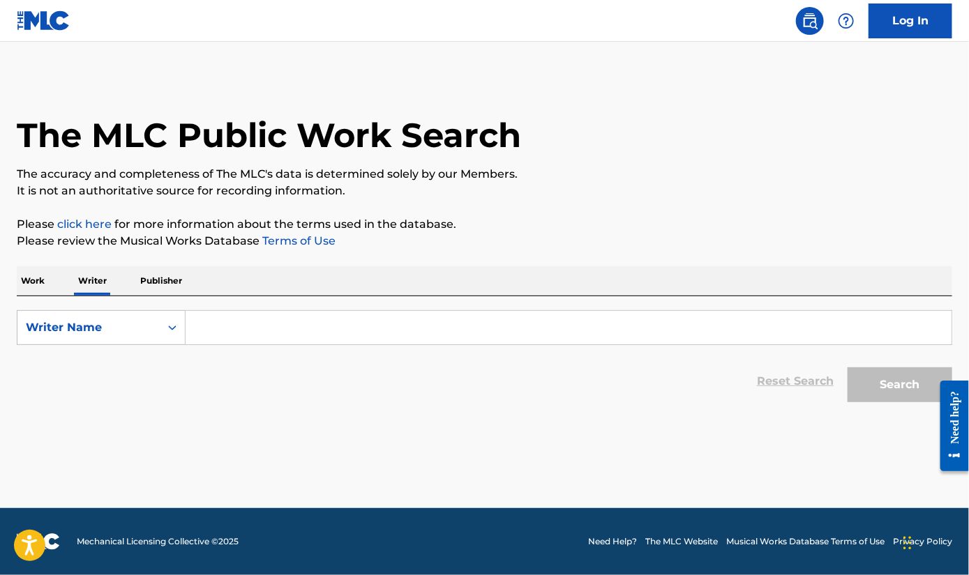
click at [254, 338] on input "Search Form" at bounding box center [569, 327] width 766 height 33
type input "[PERSON_NAME] [PERSON_NAME]"
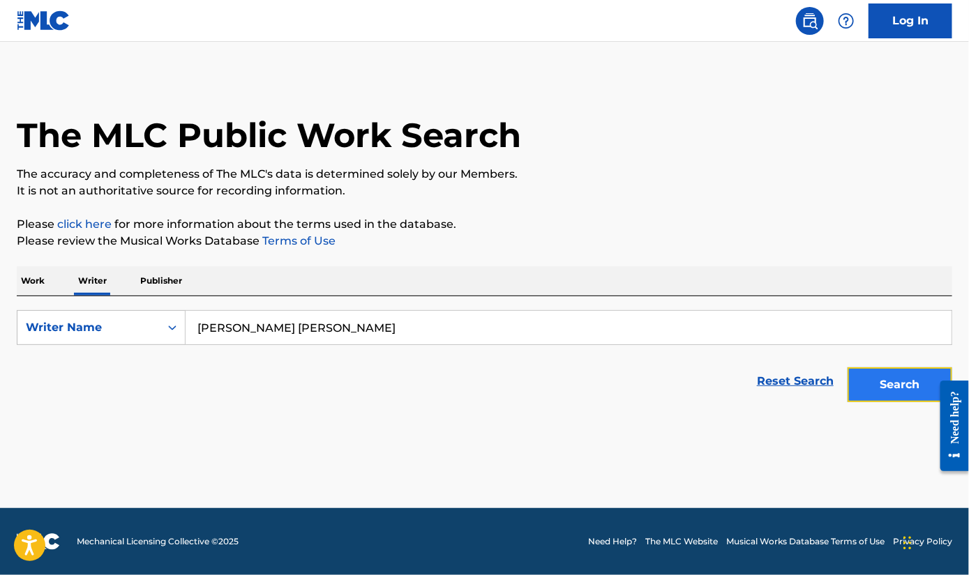
click at [886, 384] on button "Search" at bounding box center [899, 385] width 105 height 35
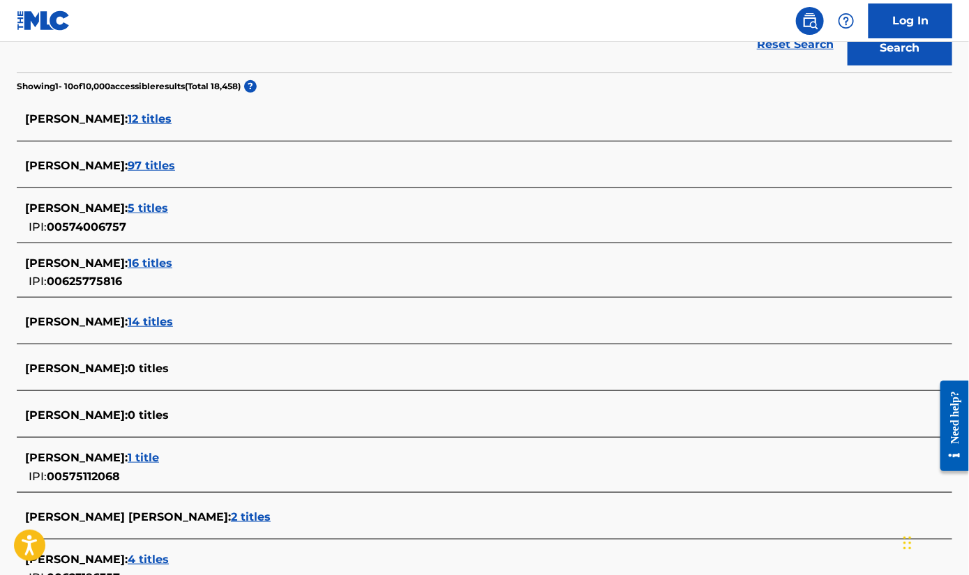
scroll to position [349, 0]
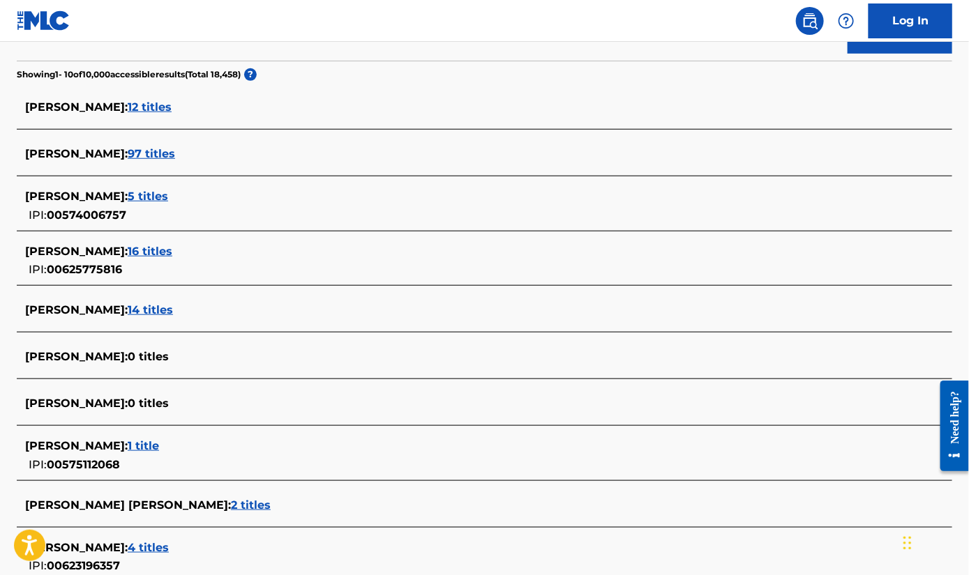
click at [143, 308] on span "14 titles" at bounding box center [150, 309] width 45 height 13
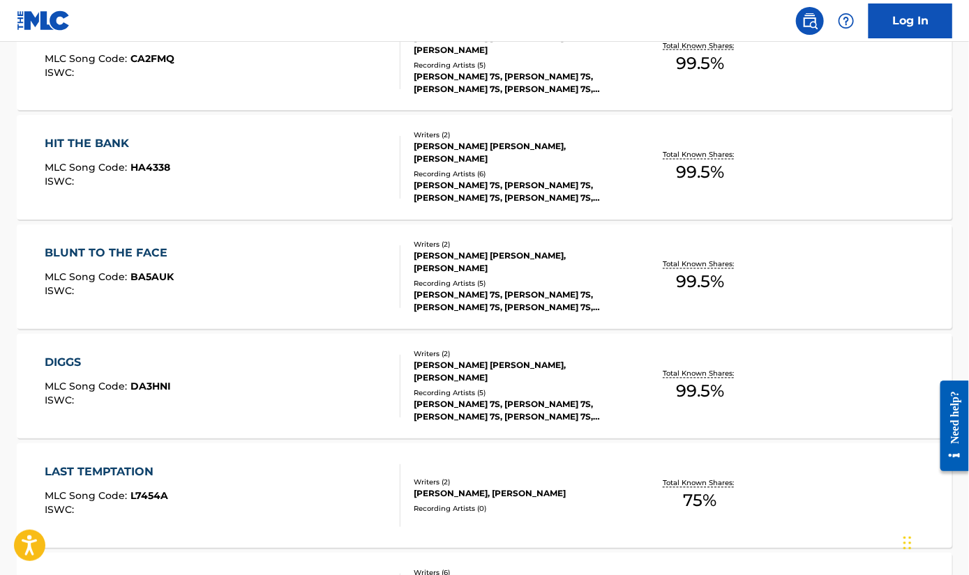
scroll to position [907, 0]
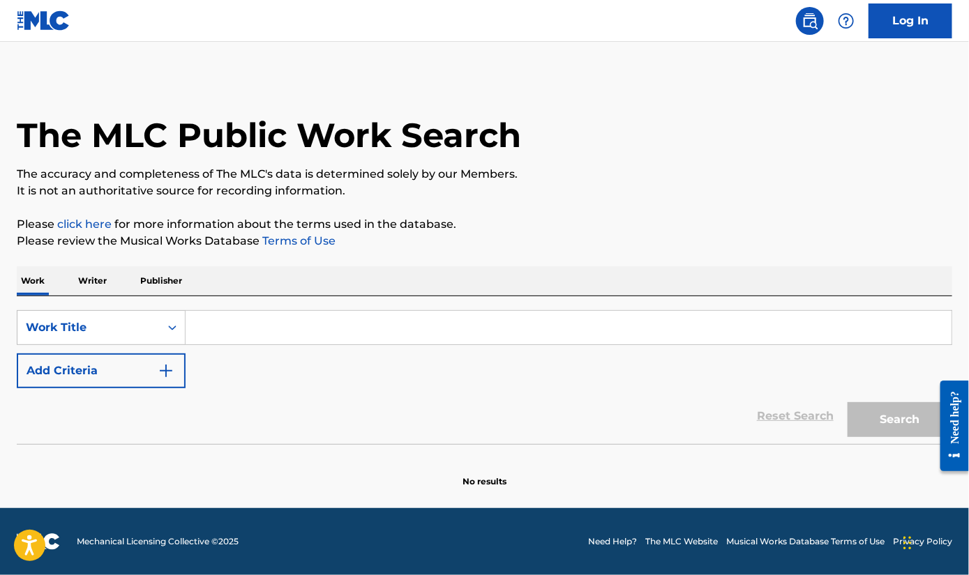
click at [229, 334] on input "Search Form" at bounding box center [569, 327] width 766 height 33
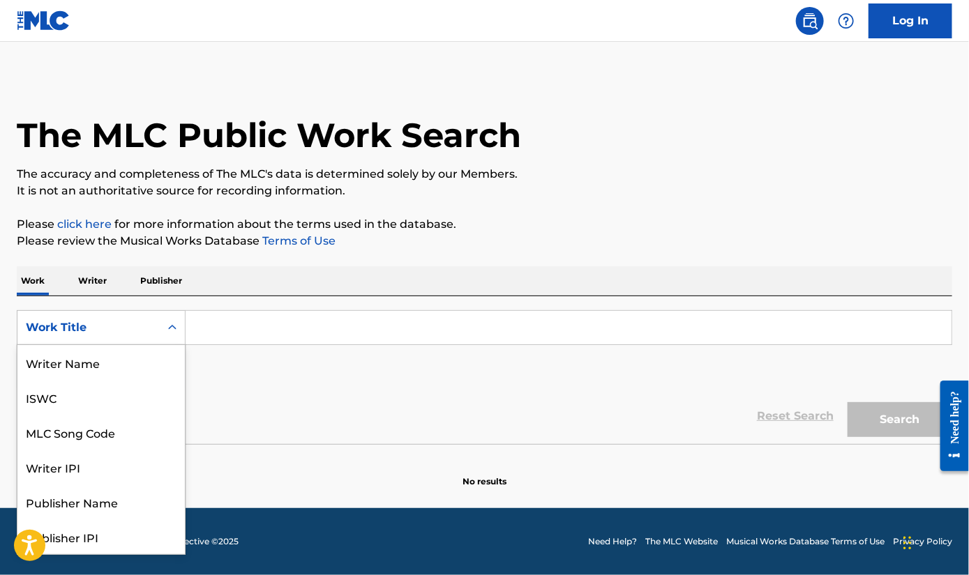
click at [171, 328] on icon "Search Form" at bounding box center [172, 327] width 8 height 5
click at [110, 287] on p "Writer" at bounding box center [92, 280] width 37 height 29
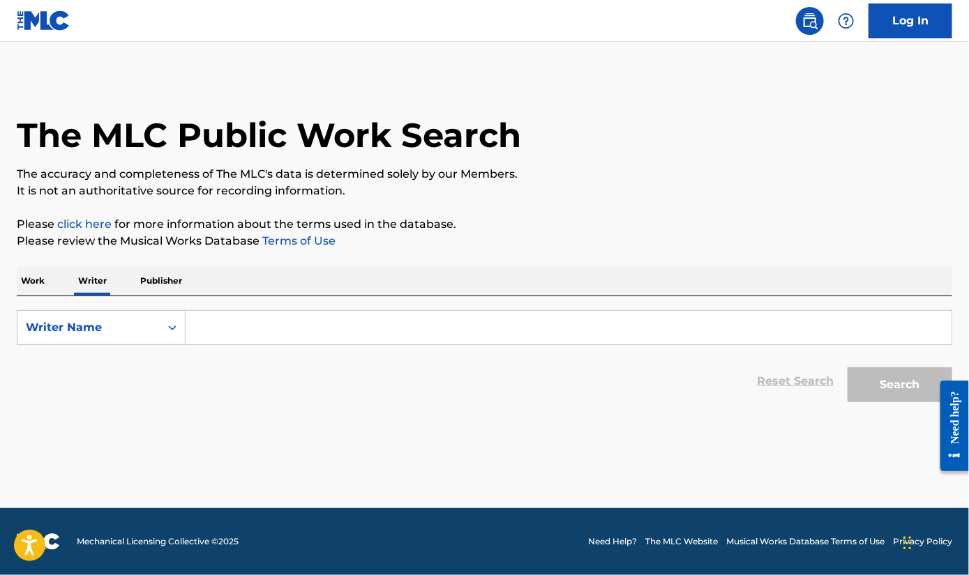
click at [192, 329] on input "Search Form" at bounding box center [569, 327] width 766 height 33
click at [234, 336] on input "Search Form" at bounding box center [569, 327] width 766 height 33
type input "[PERSON_NAME] [PERSON_NAME]"
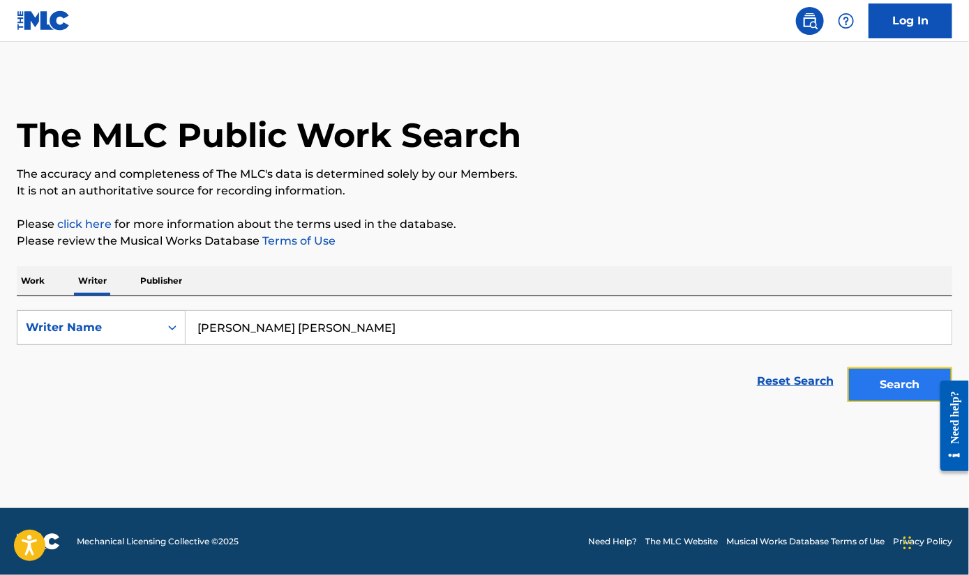
click at [894, 390] on button "Search" at bounding box center [899, 385] width 105 height 35
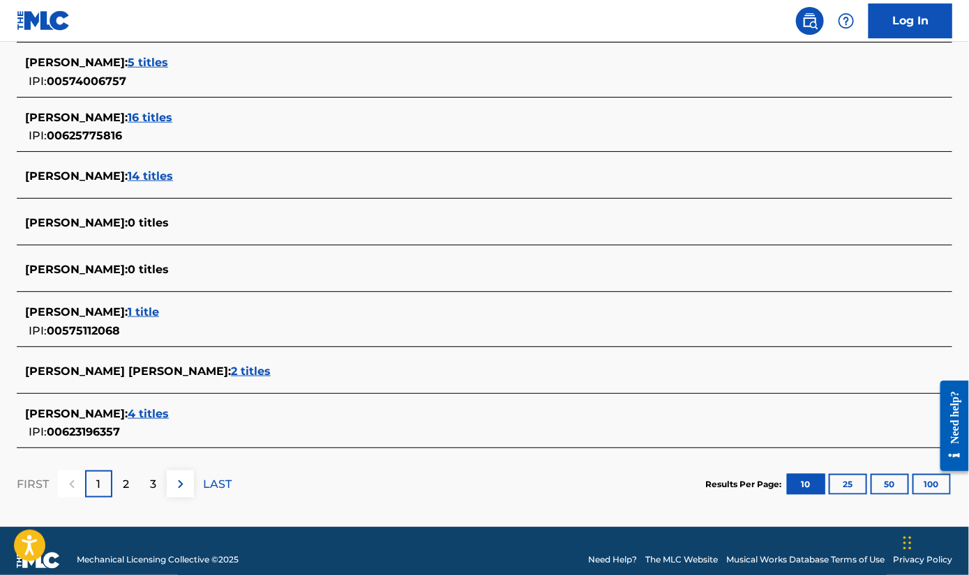
scroll to position [488, 0]
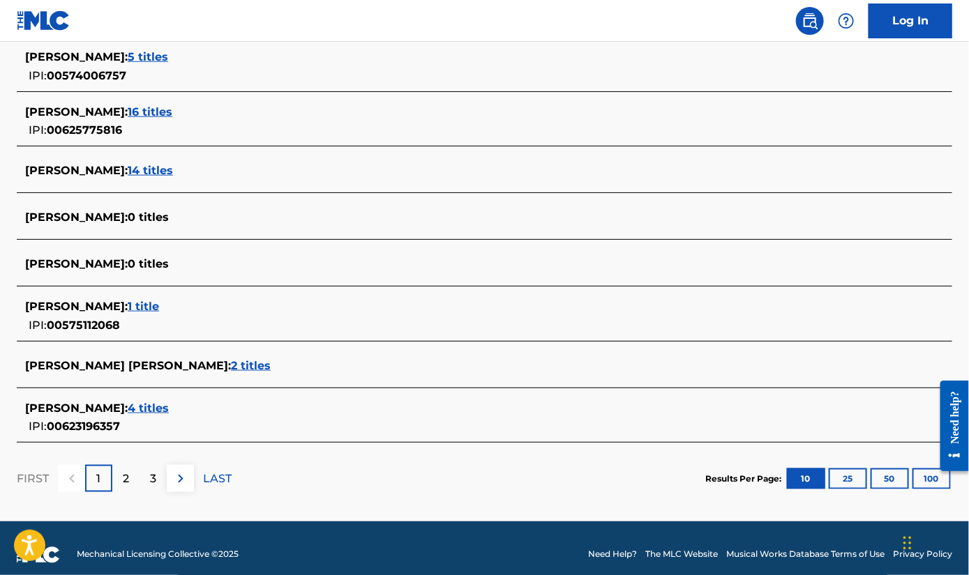
click at [231, 367] on span "2 titles" at bounding box center [251, 365] width 40 height 13
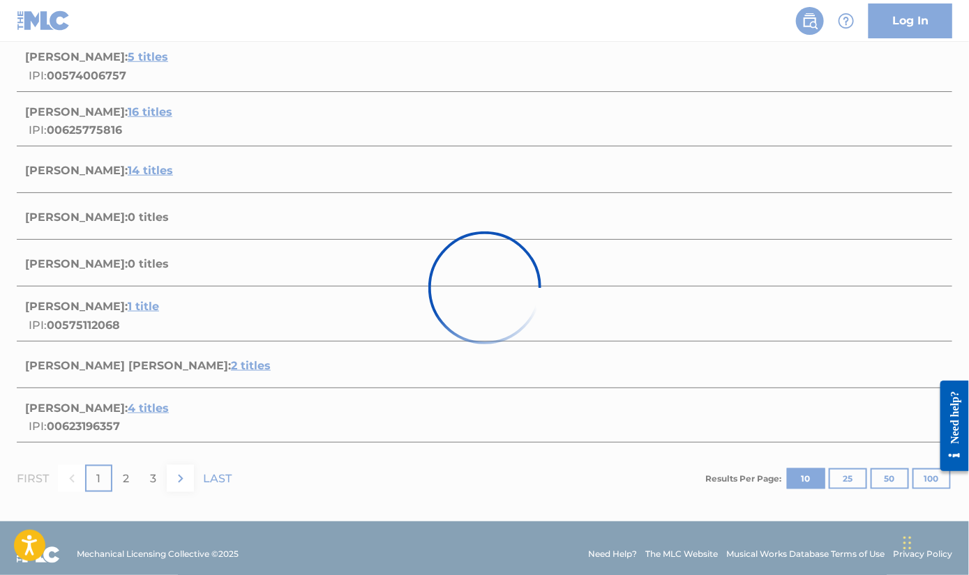
scroll to position [249, 0]
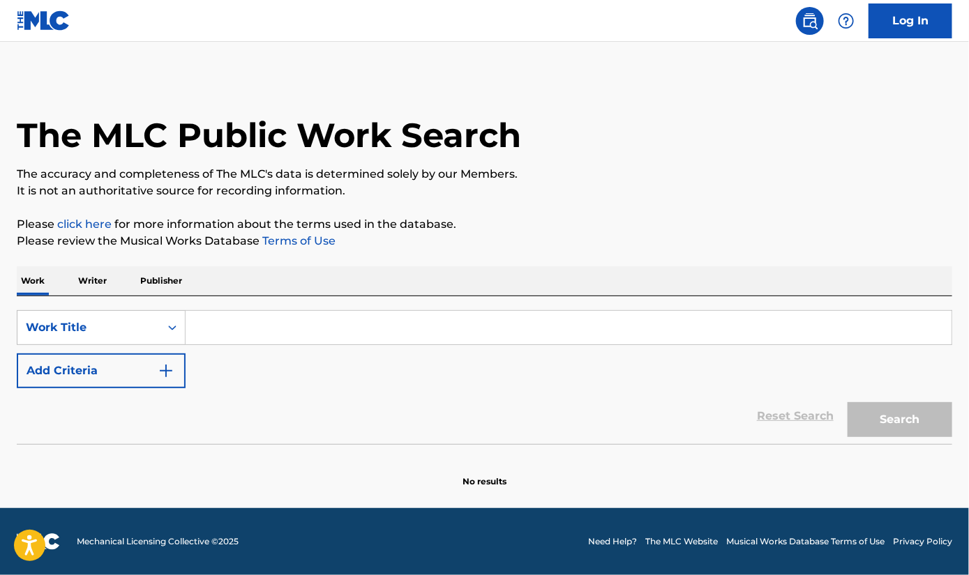
click at [229, 337] on input "Search Form" at bounding box center [569, 327] width 766 height 33
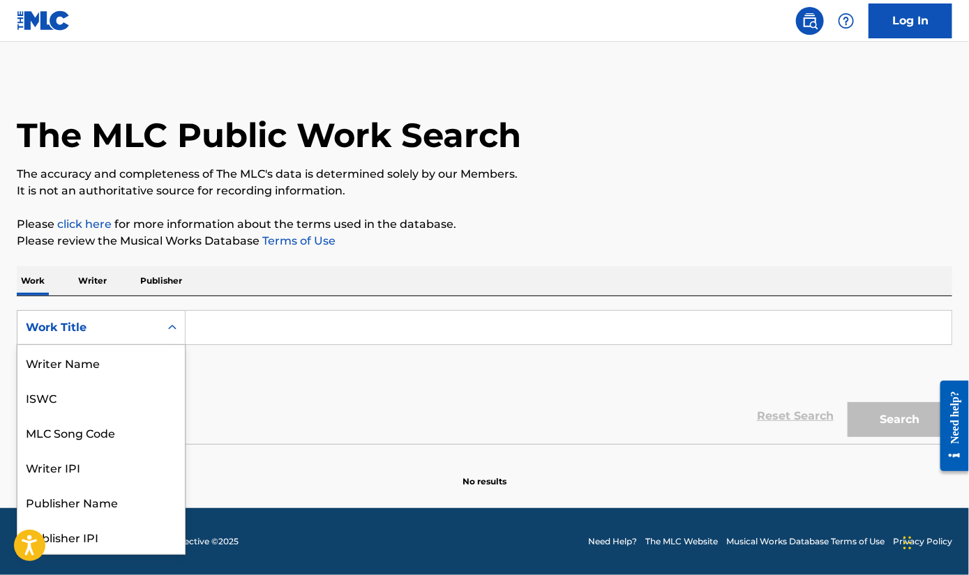
click at [174, 327] on icon "Search Form" at bounding box center [172, 327] width 8 height 5
click at [131, 402] on div "Writer IPI" at bounding box center [100, 397] width 167 height 35
click at [171, 325] on icon "Search Form" at bounding box center [172, 328] width 14 height 14
click at [94, 283] on p "Writer" at bounding box center [92, 280] width 37 height 29
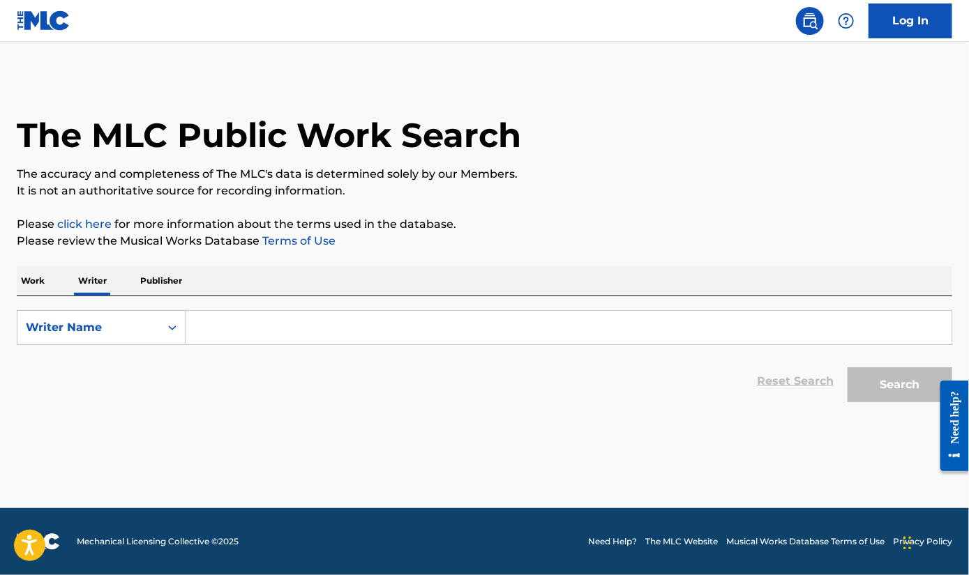
click at [208, 335] on input "Search Form" at bounding box center [569, 327] width 766 height 33
click at [213, 334] on input "Search Form" at bounding box center [569, 327] width 766 height 33
type input "[PERSON_NAME] [PERSON_NAME]"
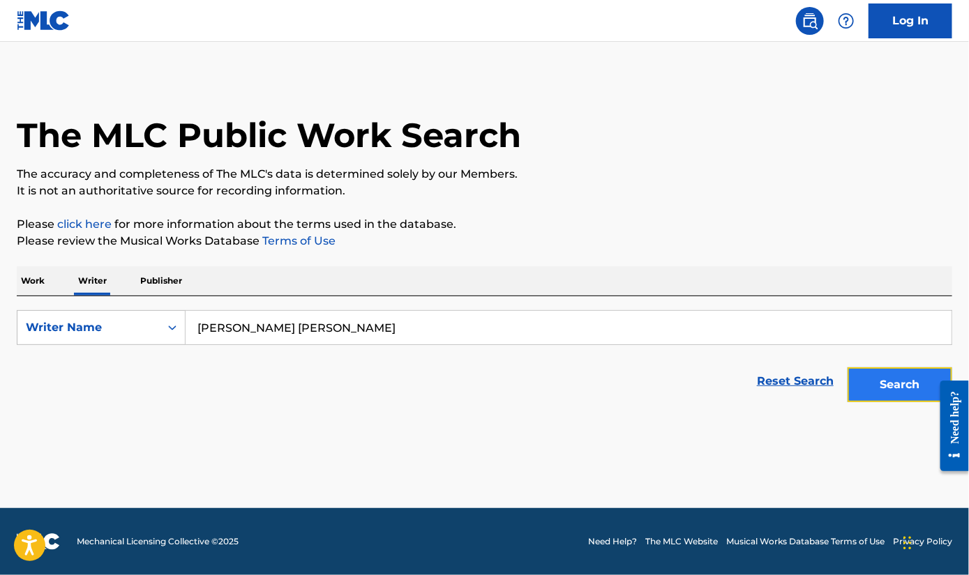
click at [856, 392] on button "Search" at bounding box center [899, 385] width 105 height 35
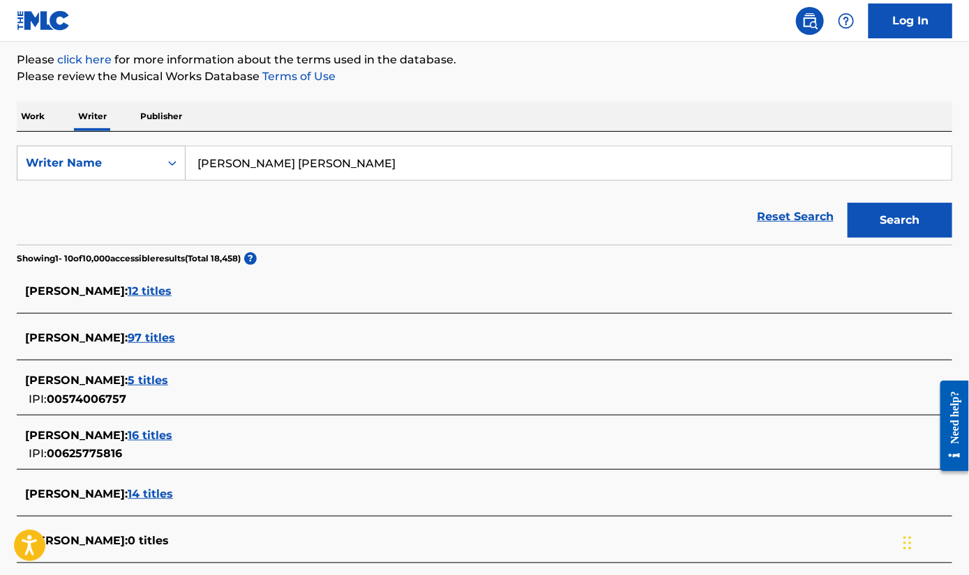
scroll to position [209, 0]
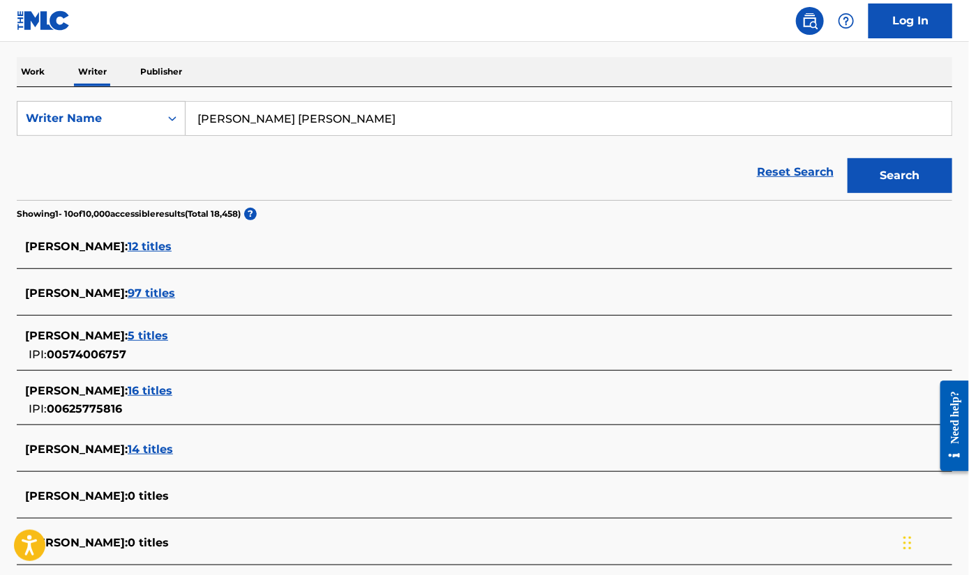
click at [130, 330] on span "5 titles" at bounding box center [148, 335] width 40 height 13
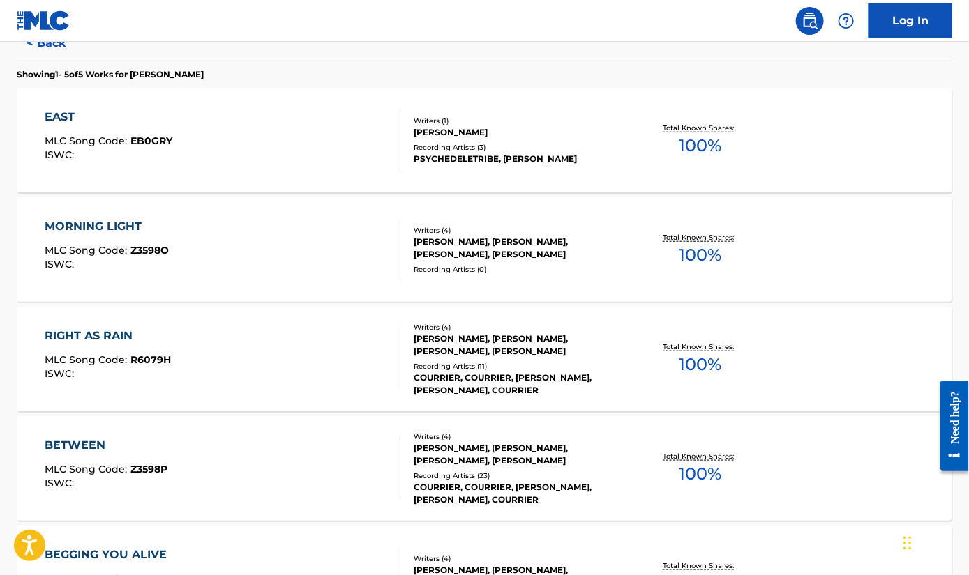
scroll to position [349, 0]
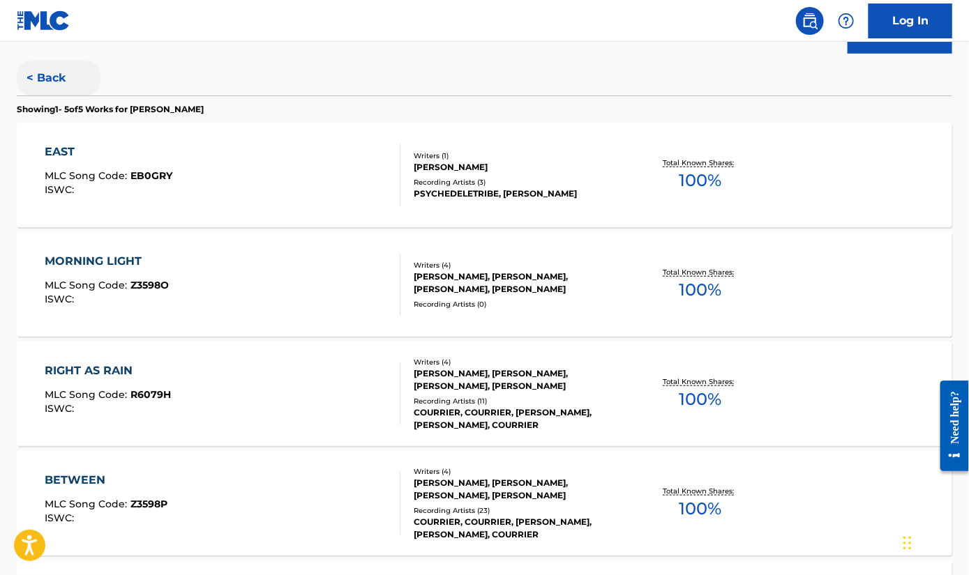
click at [45, 82] on button "< Back" at bounding box center [59, 78] width 84 height 35
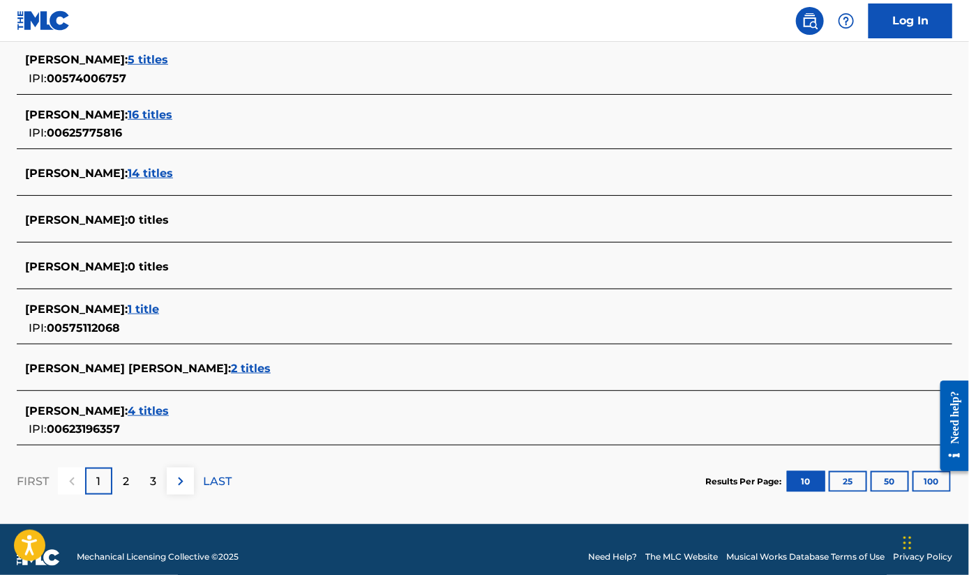
scroll to position [500, 0]
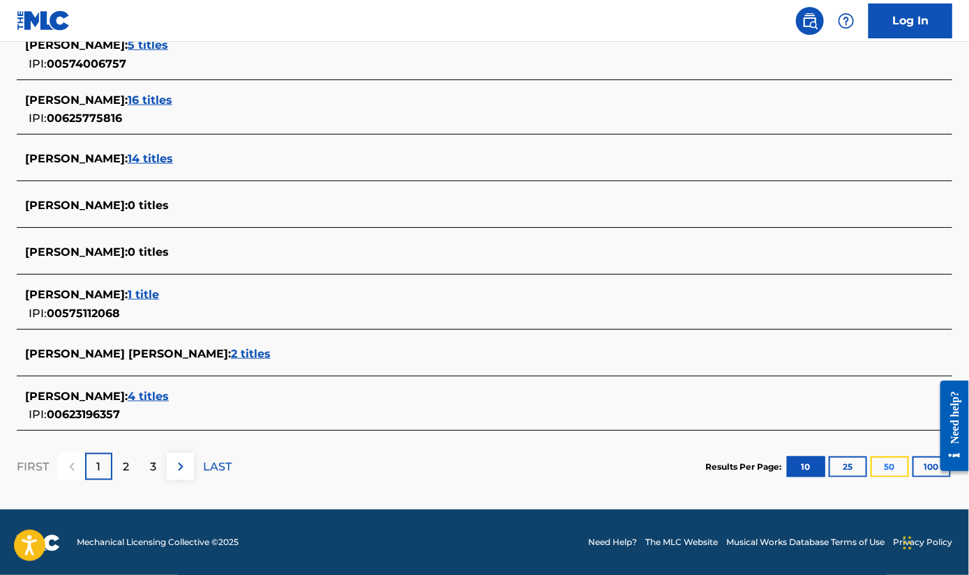
click at [882, 467] on button "50" at bounding box center [889, 467] width 38 height 21
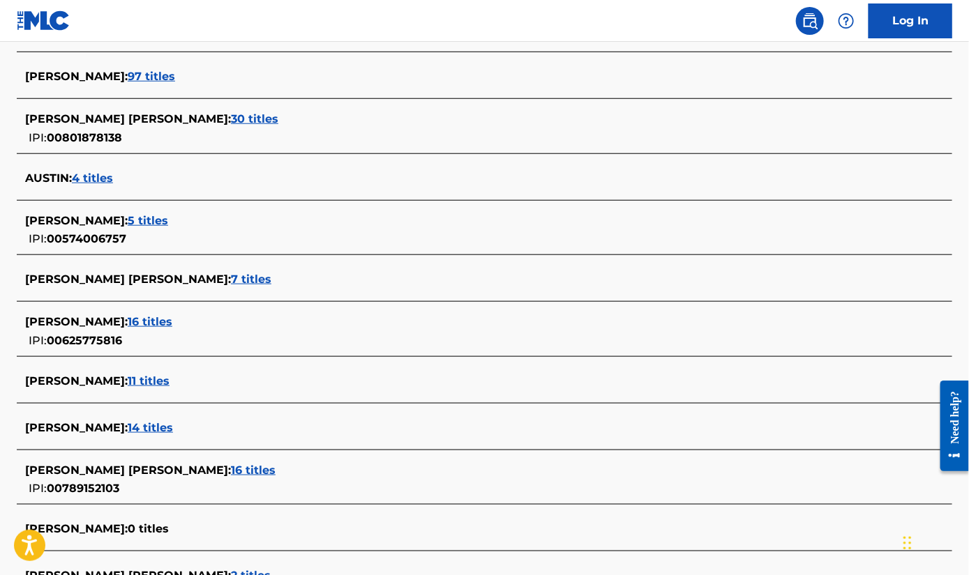
scroll to position [418, 0]
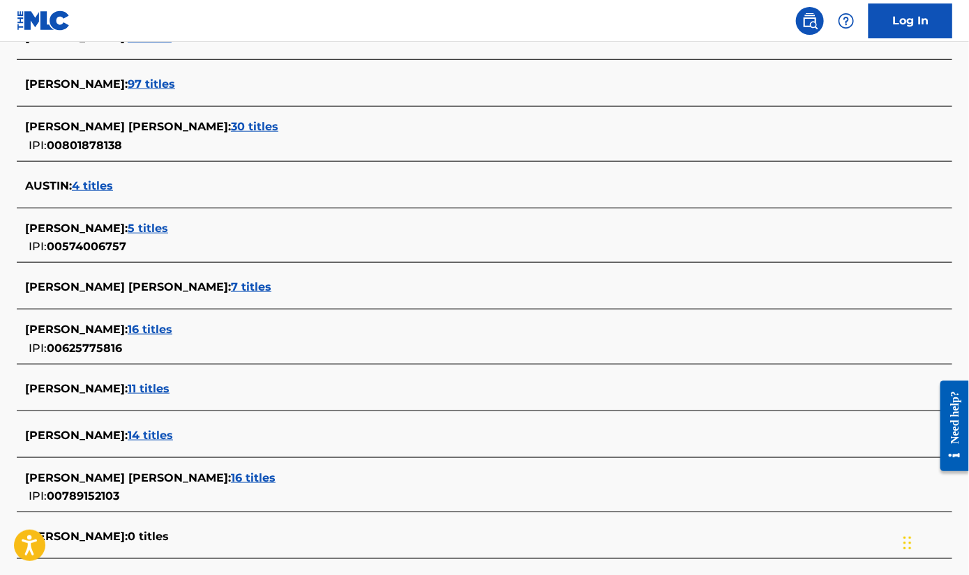
click at [158, 326] on span "16 titles" at bounding box center [150, 329] width 45 height 13
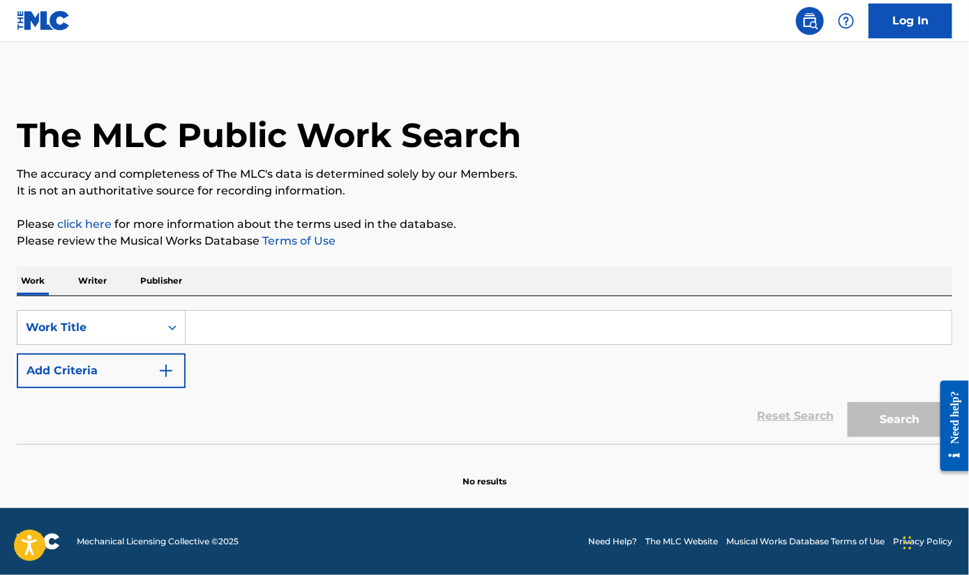
click at [234, 326] on input "Search Form" at bounding box center [569, 327] width 766 height 33
type input "[PERSON_NAME] [PERSON_NAME]"
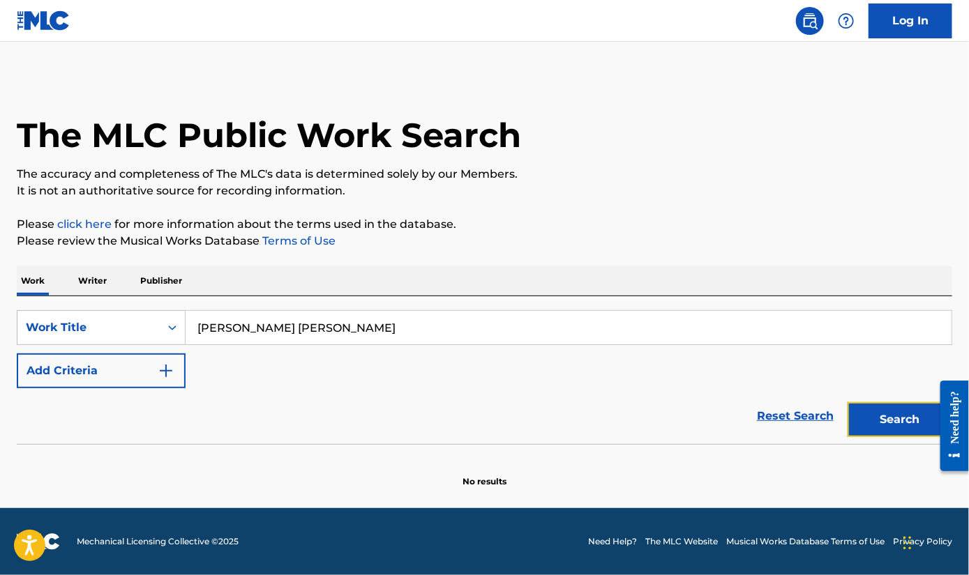
click at [867, 416] on button "Search" at bounding box center [899, 419] width 105 height 35
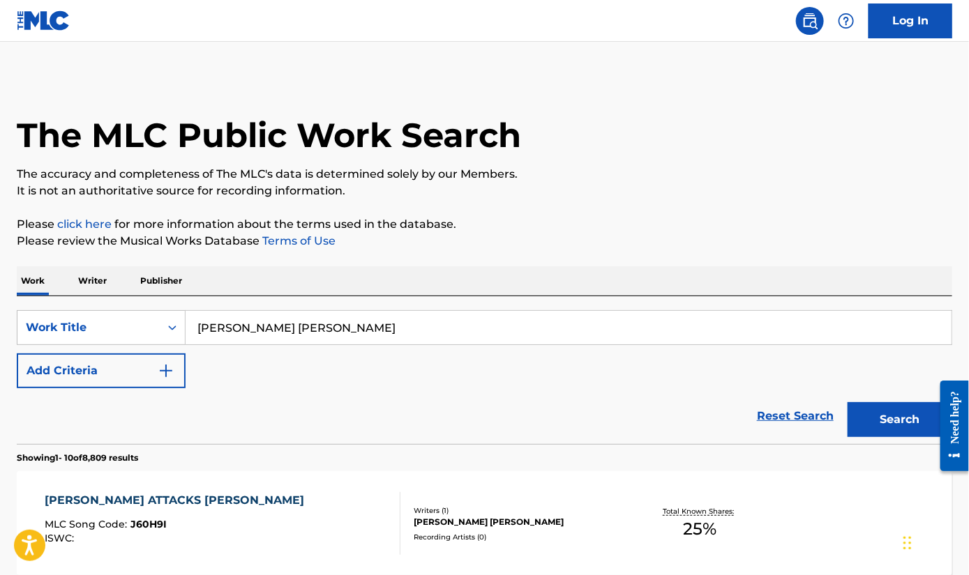
click at [100, 275] on p "Writer" at bounding box center [92, 280] width 37 height 29
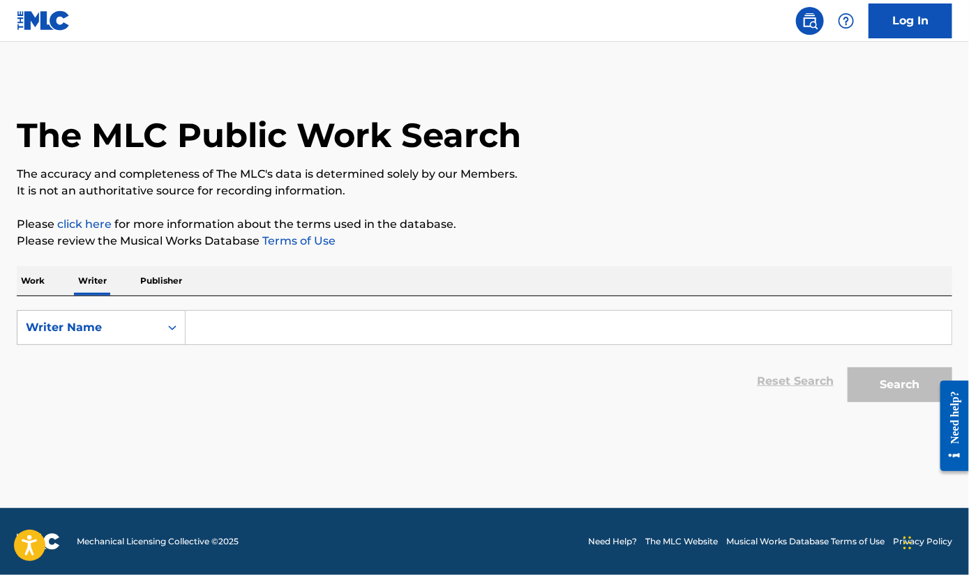
click at [247, 331] on input "Search Form" at bounding box center [569, 327] width 766 height 33
type input "[PERSON_NAME] [PERSON_NAME]"
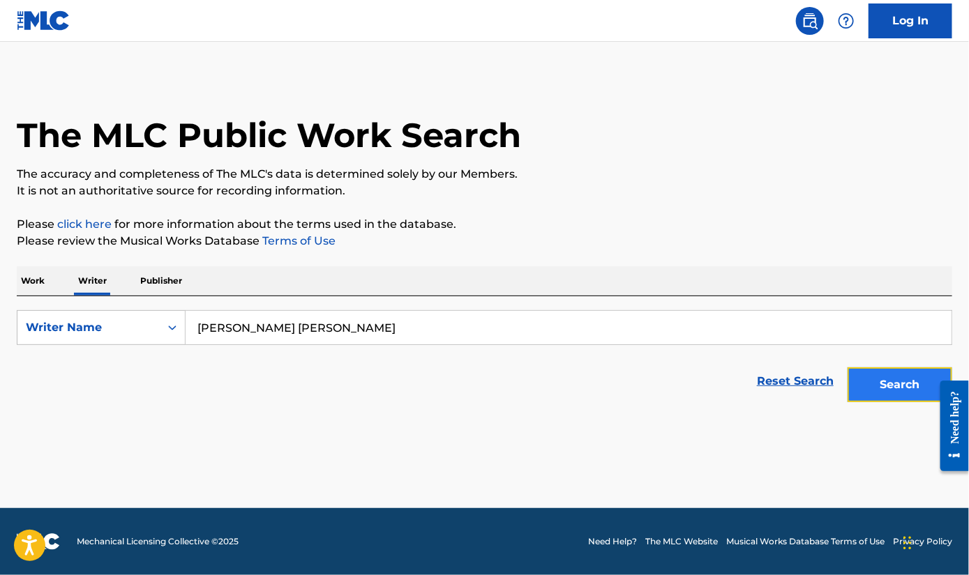
click at [856, 379] on button "Search" at bounding box center [899, 385] width 105 height 35
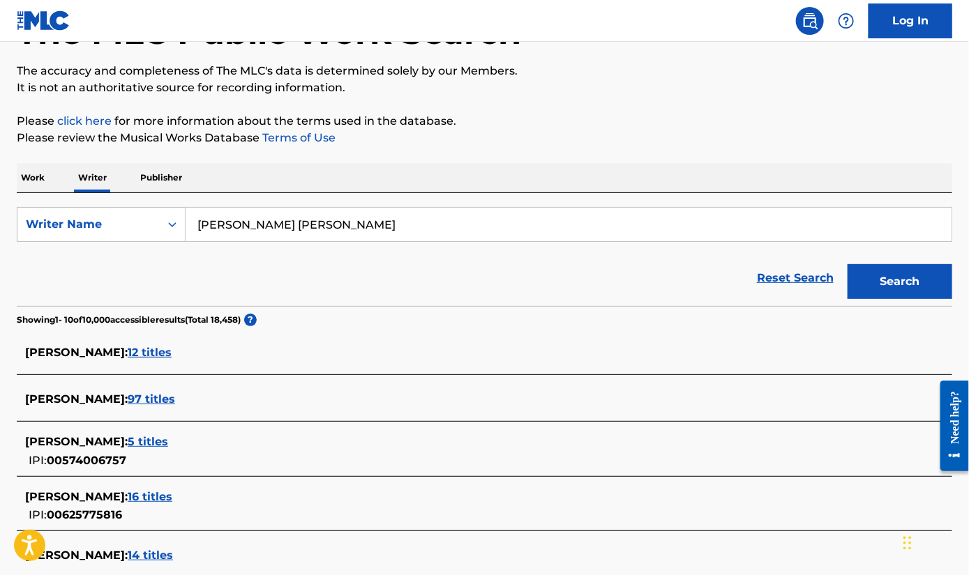
scroll to position [209, 0]
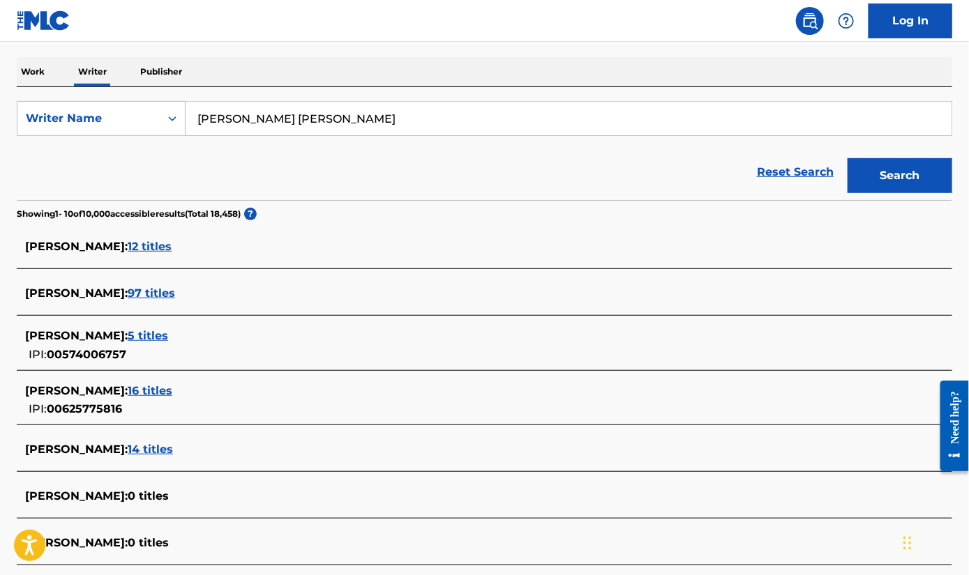
click at [156, 448] on span "14 titles" at bounding box center [150, 449] width 45 height 13
